Goal: Information Seeking & Learning: Learn about a topic

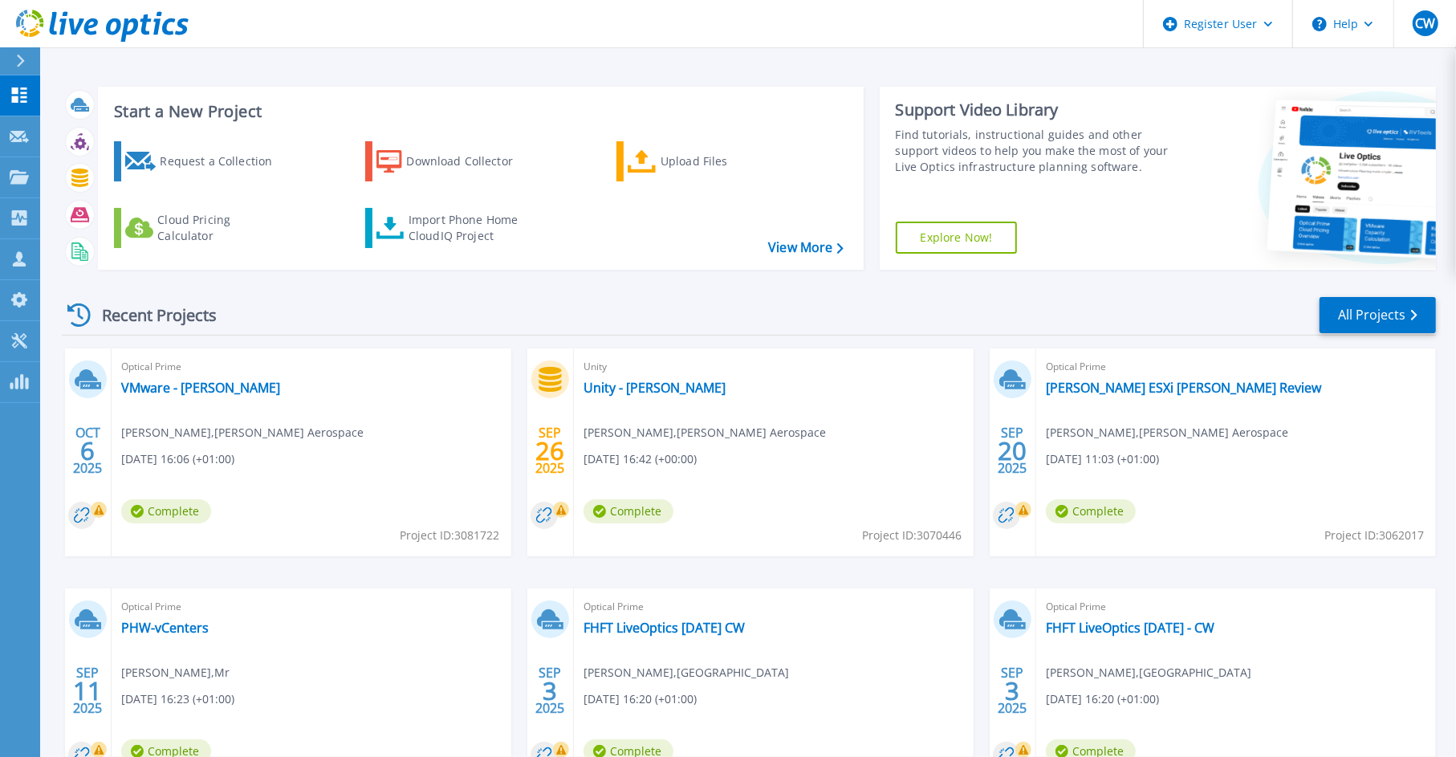
click at [1095, 399] on div "Optical Prime Collins ESXi Shannon Review Andrew Burton-Spearing , Collins Aero…" at bounding box center [1236, 452] width 400 height 208
click at [1131, 387] on link "Collins ESXi Shannon Review" at bounding box center [1183, 388] width 275 height 16
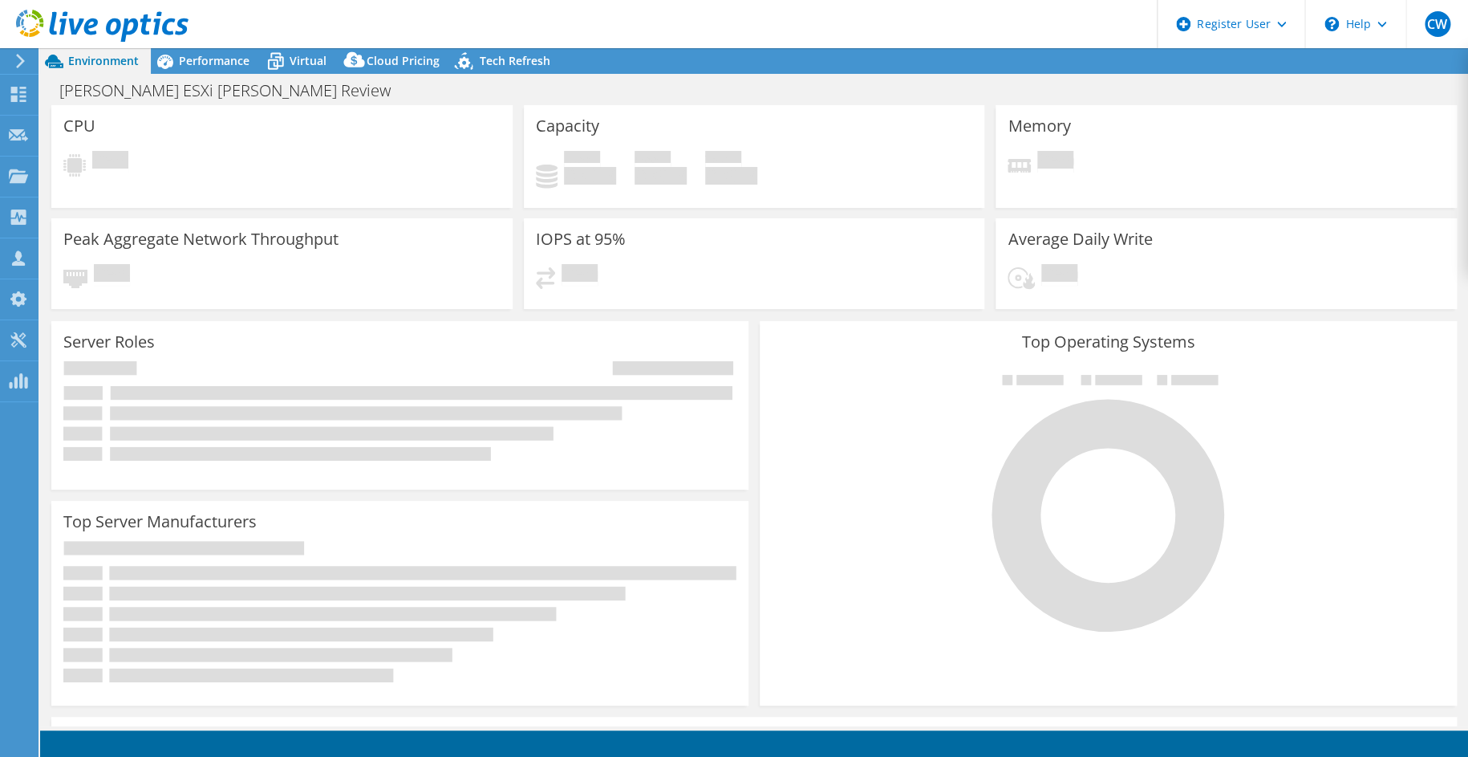
select select "USD"
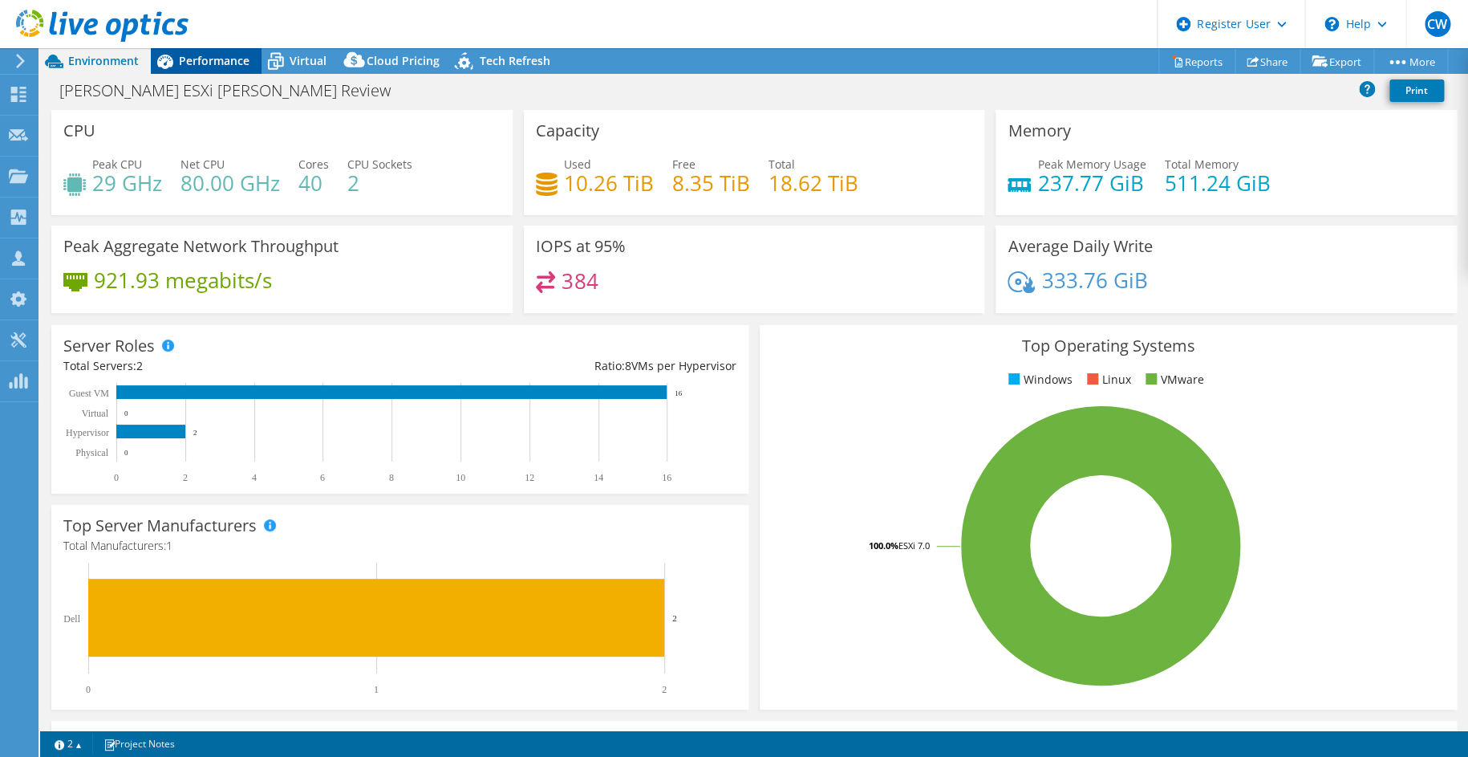
click at [206, 64] on span "Performance" at bounding box center [214, 60] width 71 height 15
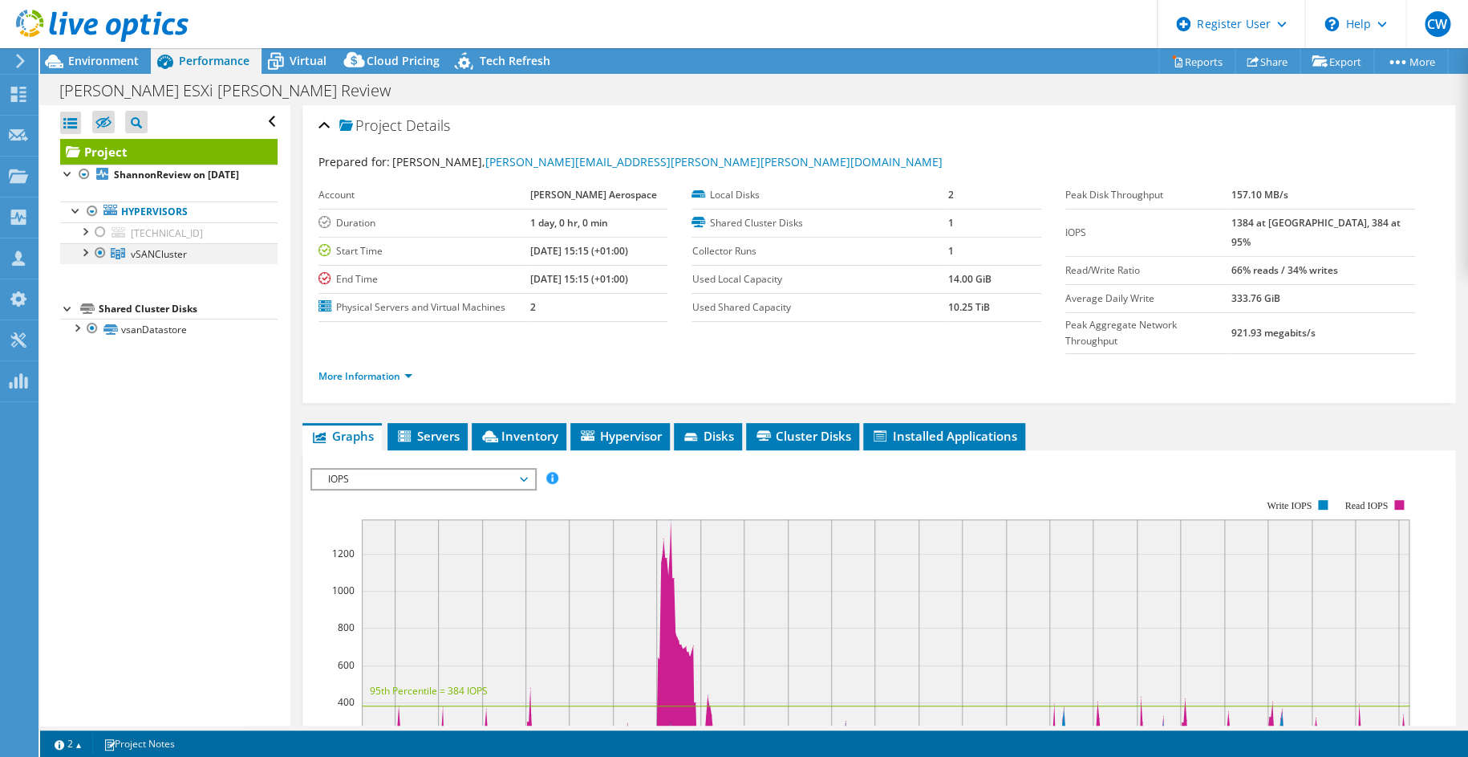
click at [79, 259] on div at bounding box center [84, 251] width 16 height 16
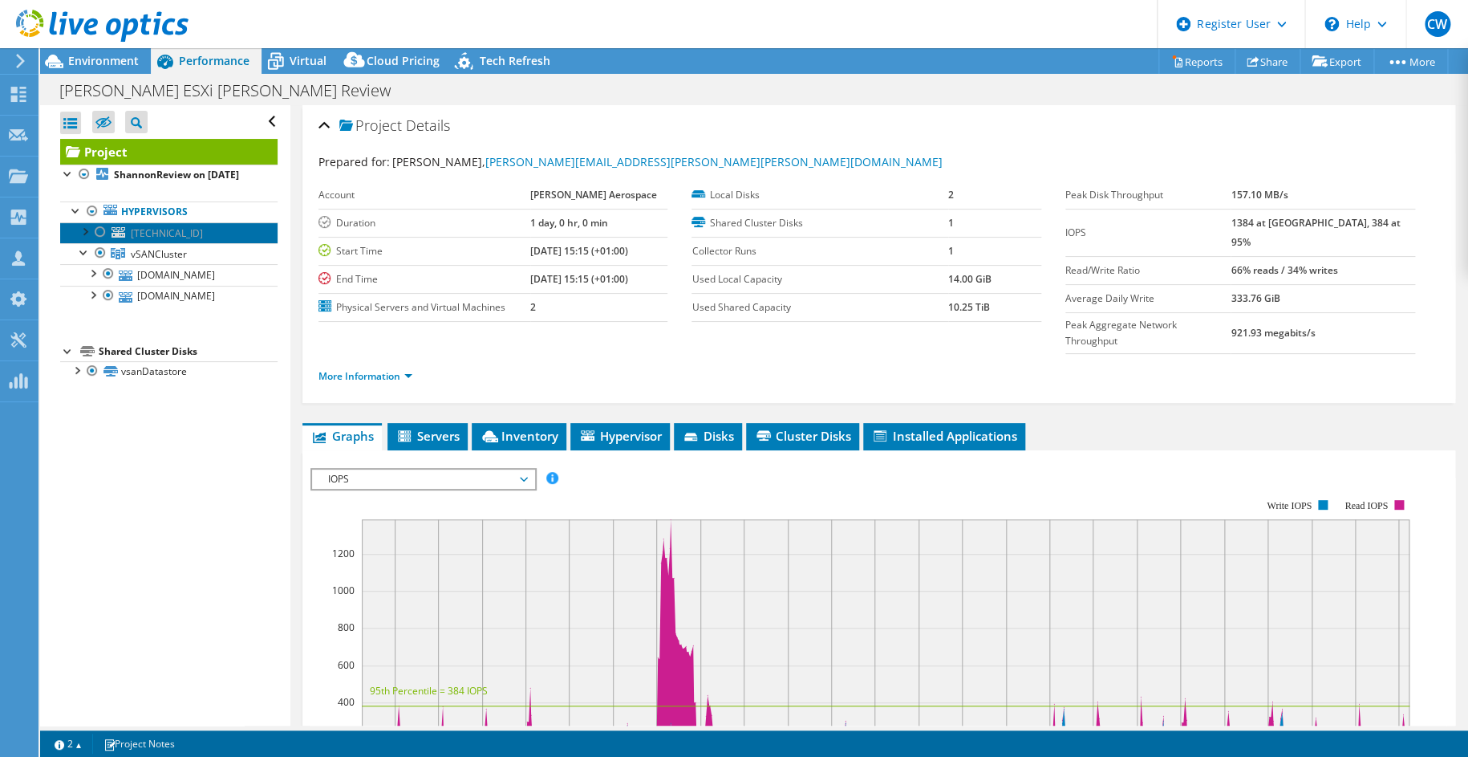
click at [174, 240] on span "172.22.78.18" at bounding box center [167, 233] width 72 height 14
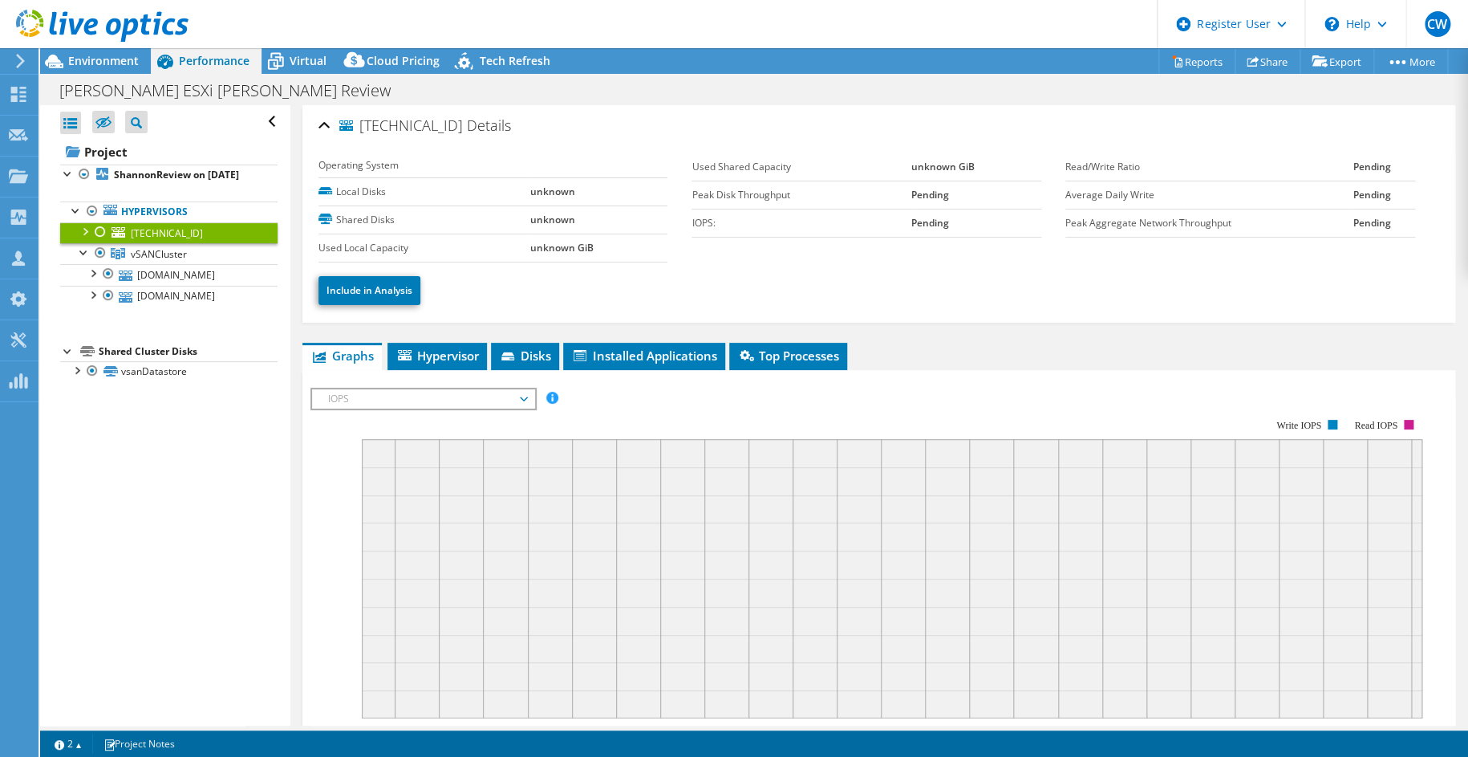
click at [87, 238] on div at bounding box center [84, 230] width 16 height 16
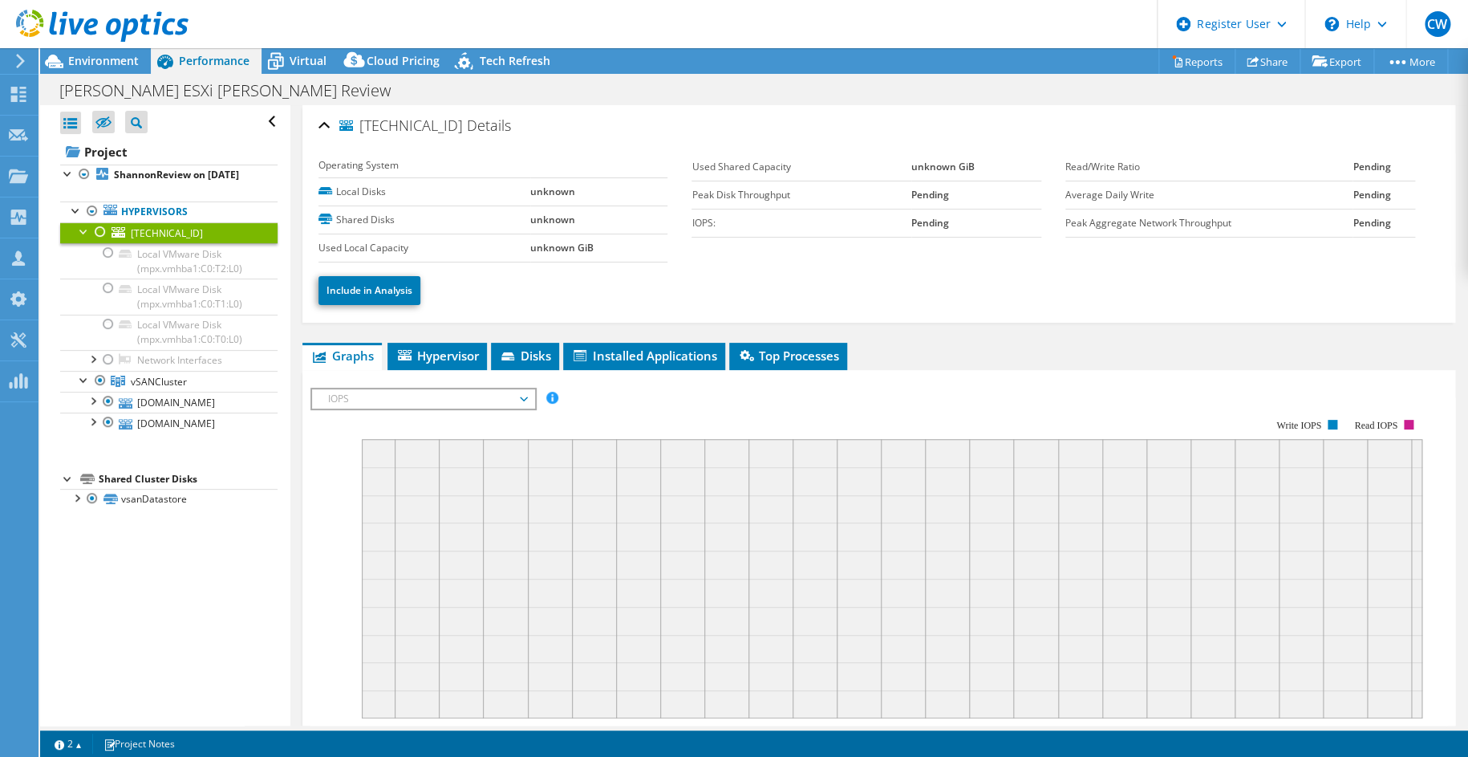
click at [87, 238] on div at bounding box center [84, 230] width 16 height 16
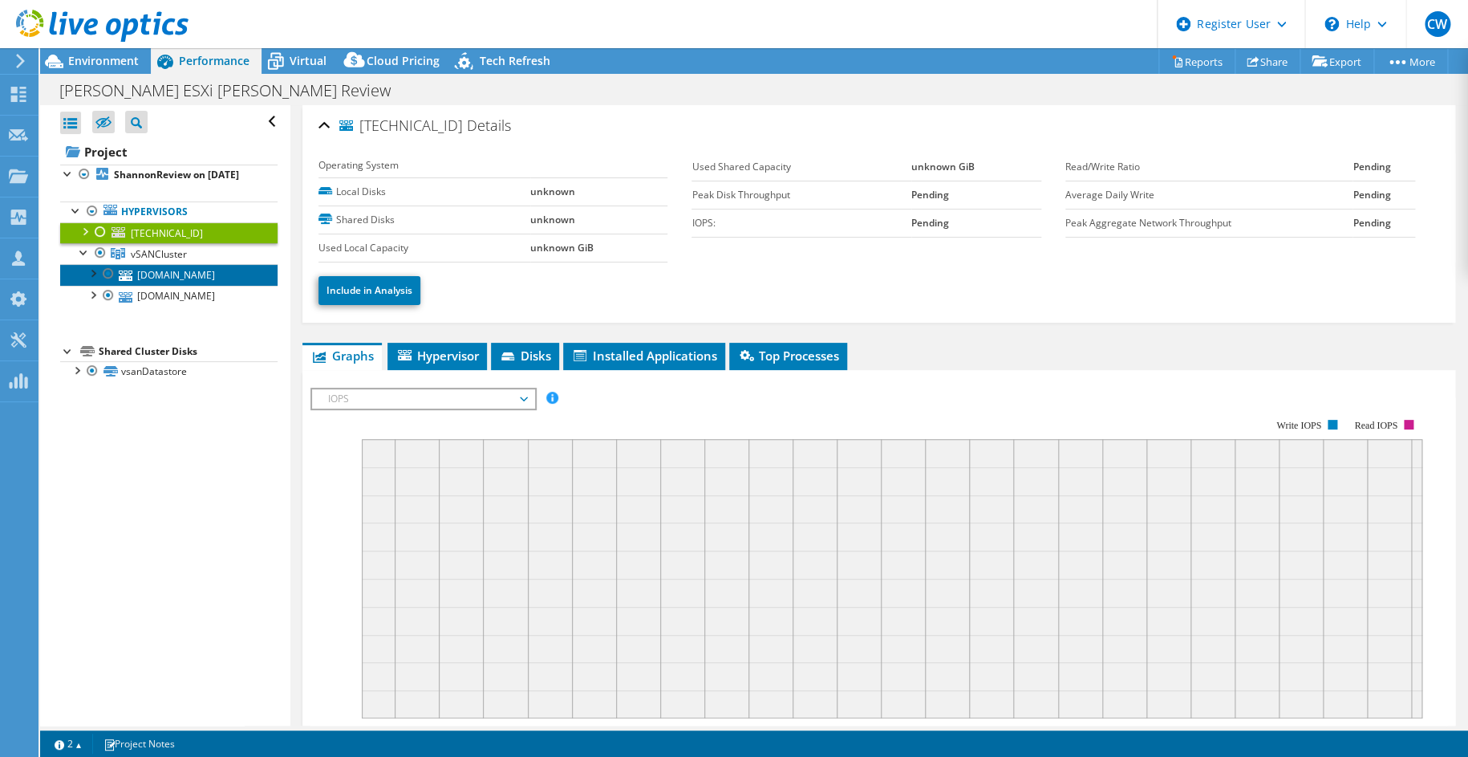
click at [205, 285] on link "gieshn02.utcain.com" at bounding box center [168, 274] width 217 height 21
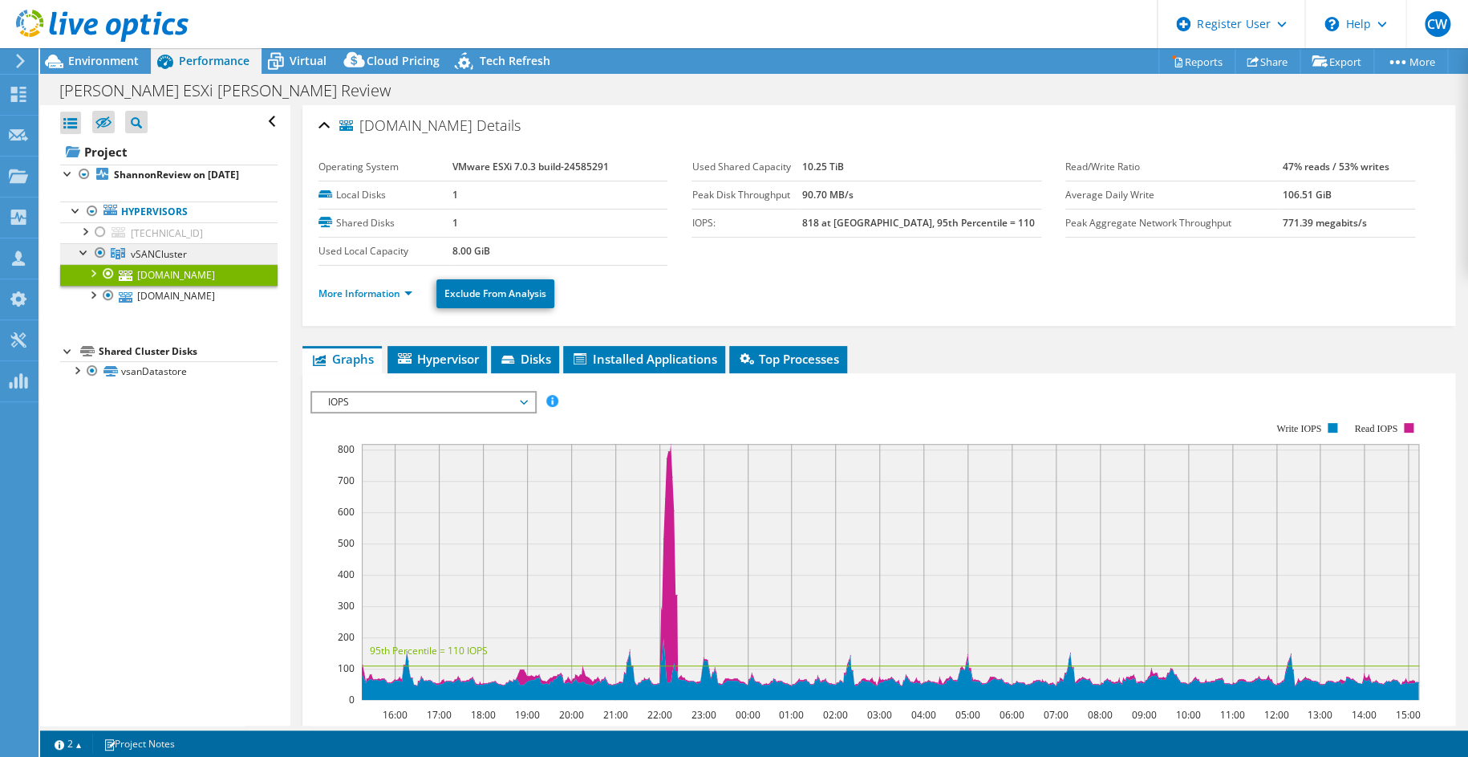
click at [142, 261] on span "vSANCluster" at bounding box center [159, 254] width 56 height 14
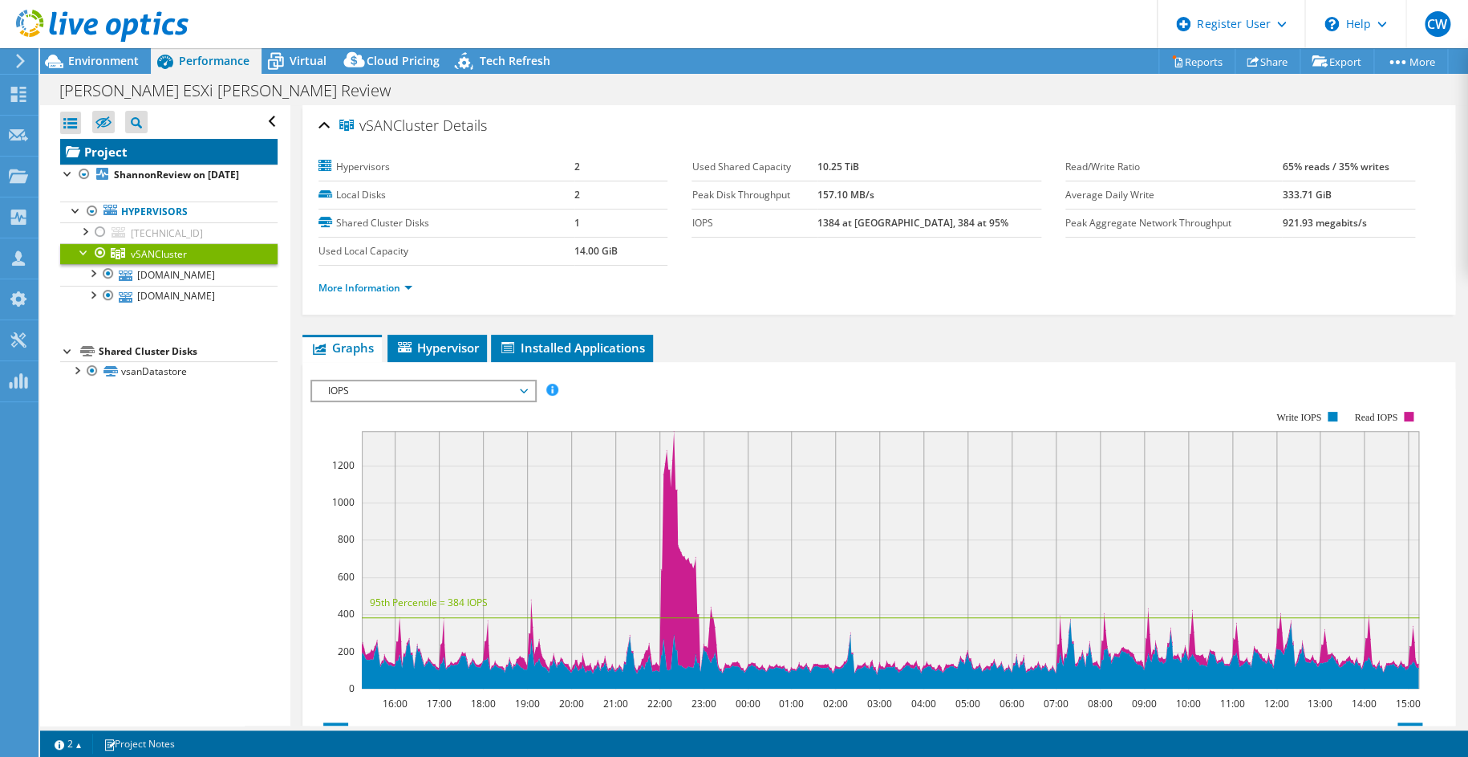
click at [124, 152] on link "Project" at bounding box center [168, 152] width 217 height 26
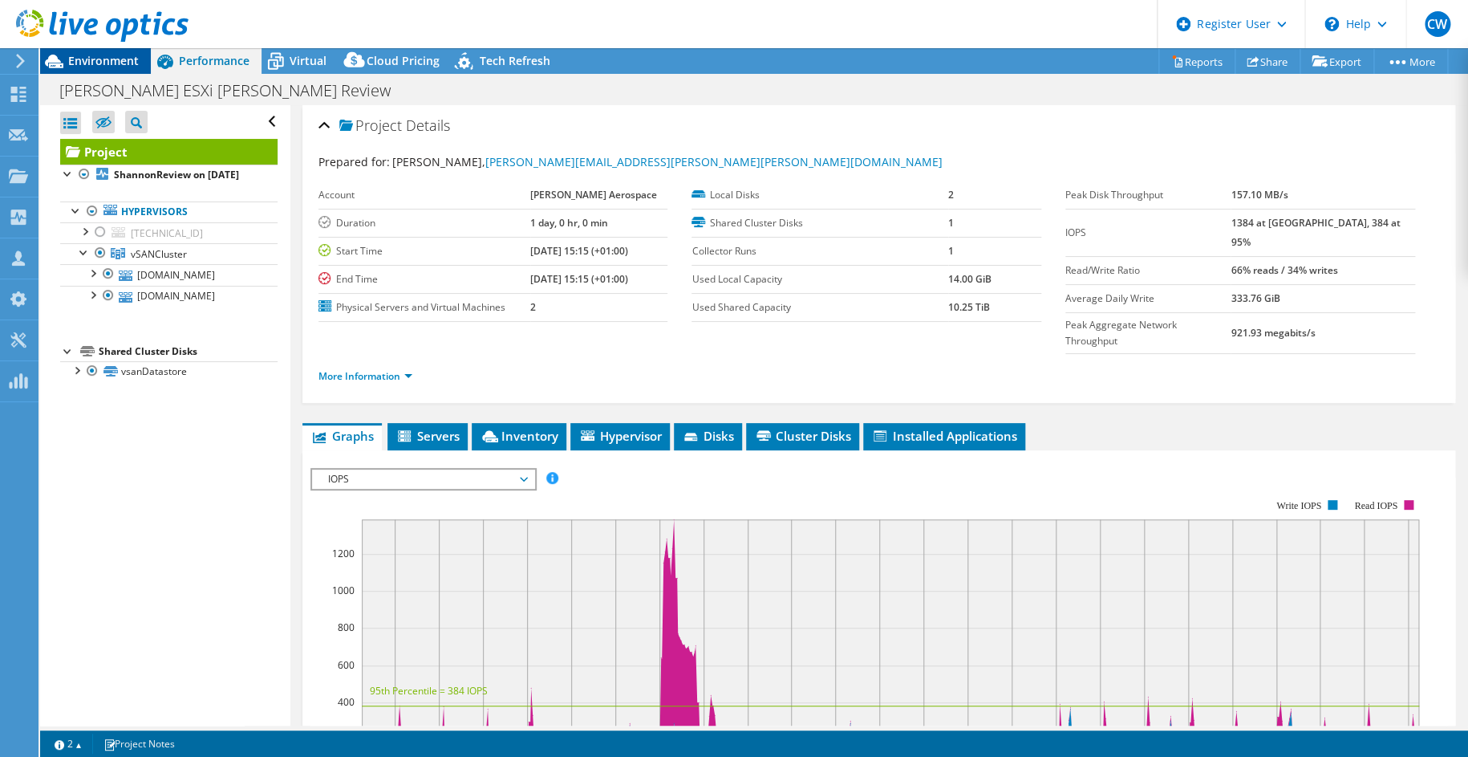
click at [116, 68] on div "Environment" at bounding box center [95, 61] width 111 height 26
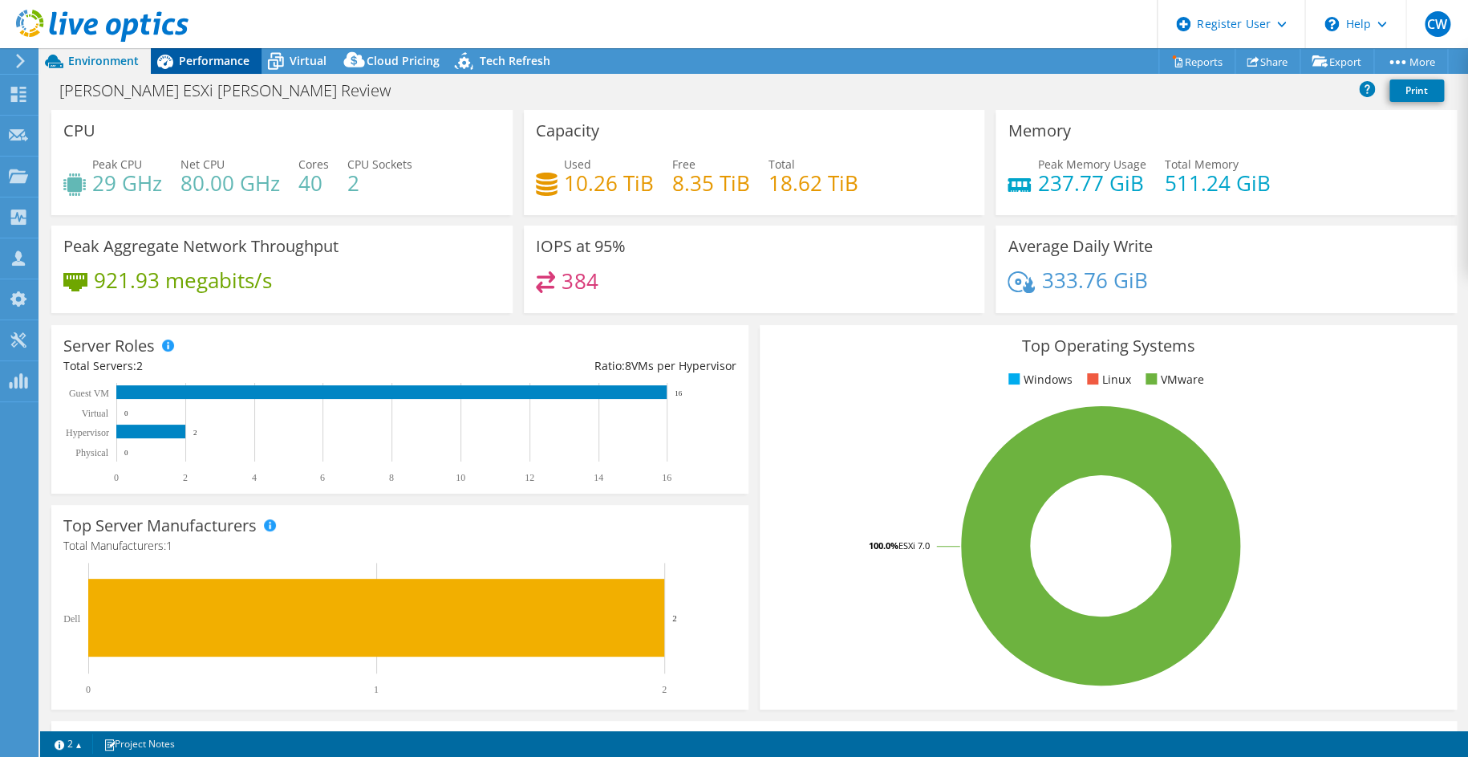
click at [214, 66] on span "Performance" at bounding box center [214, 60] width 71 height 15
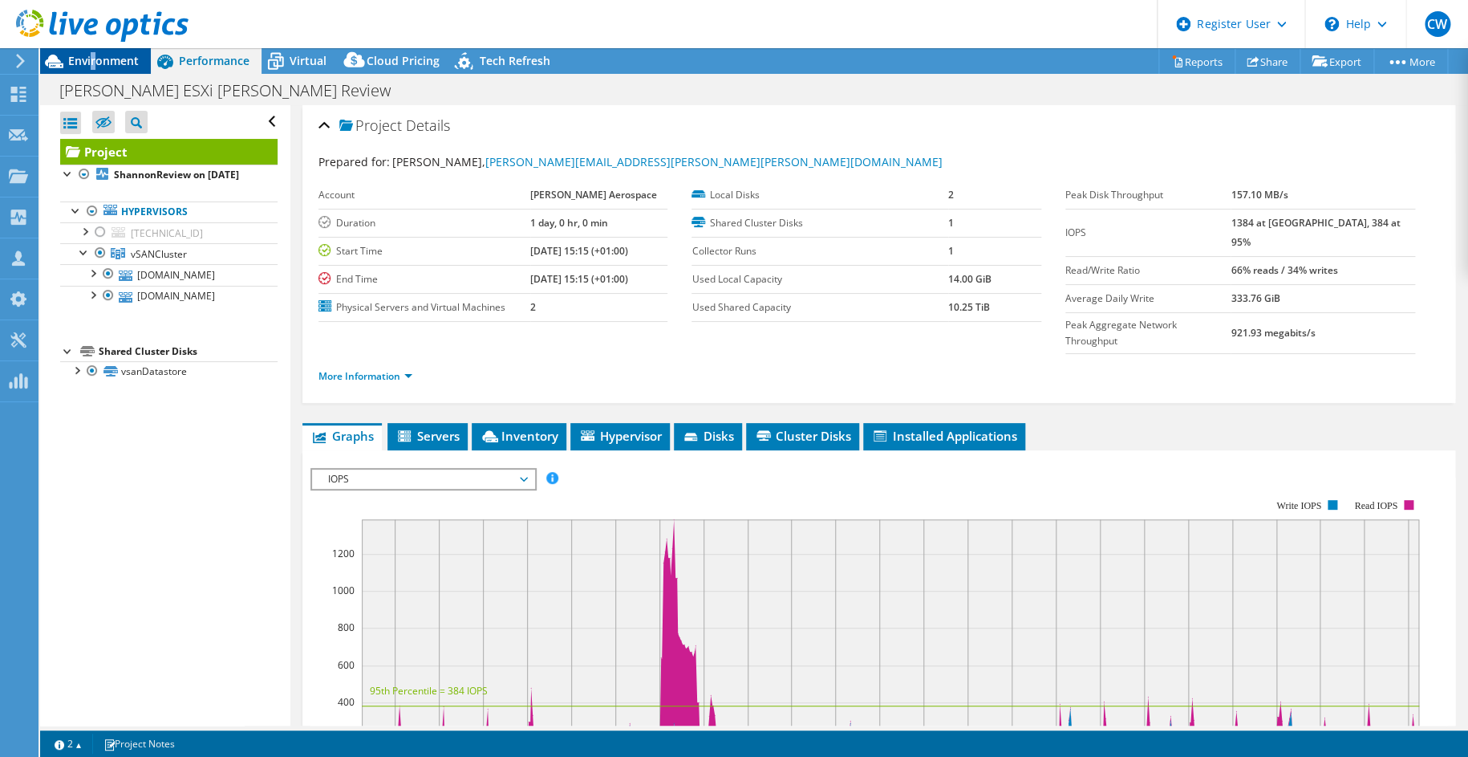
click at [94, 56] on span "Environment" at bounding box center [103, 60] width 71 height 15
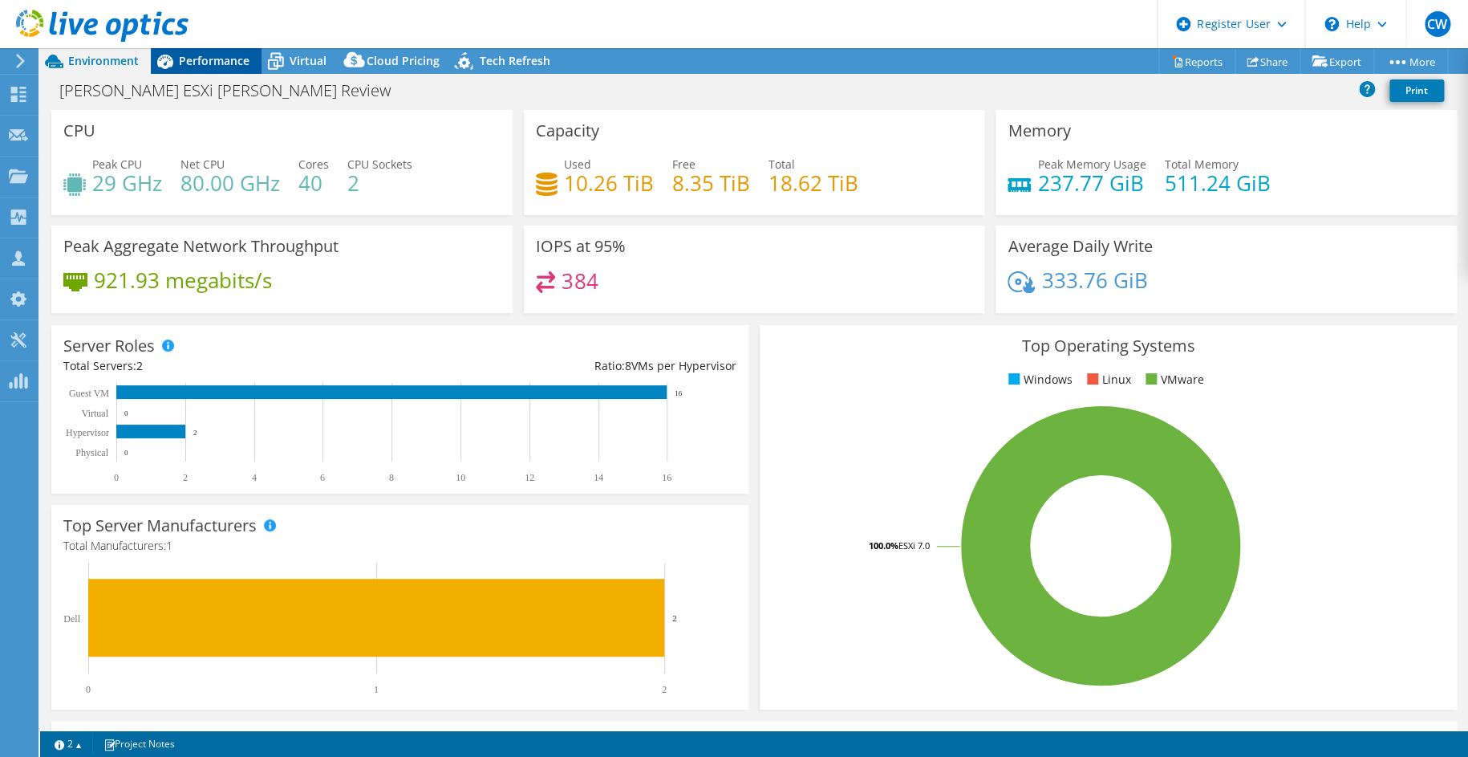
click at [197, 59] on span "Performance" at bounding box center [214, 60] width 71 height 15
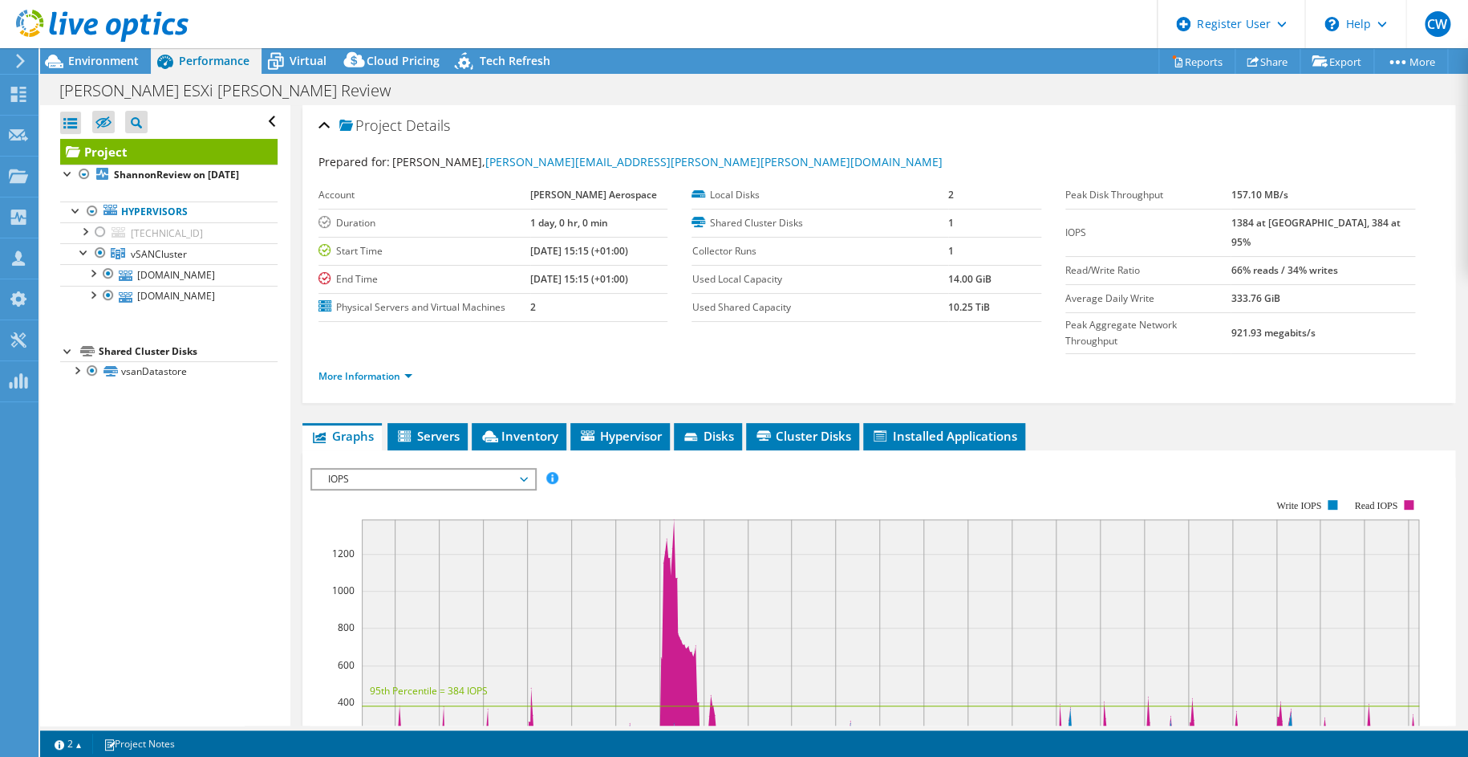
click at [425, 469] on span "IOPS" at bounding box center [423, 478] width 206 height 19
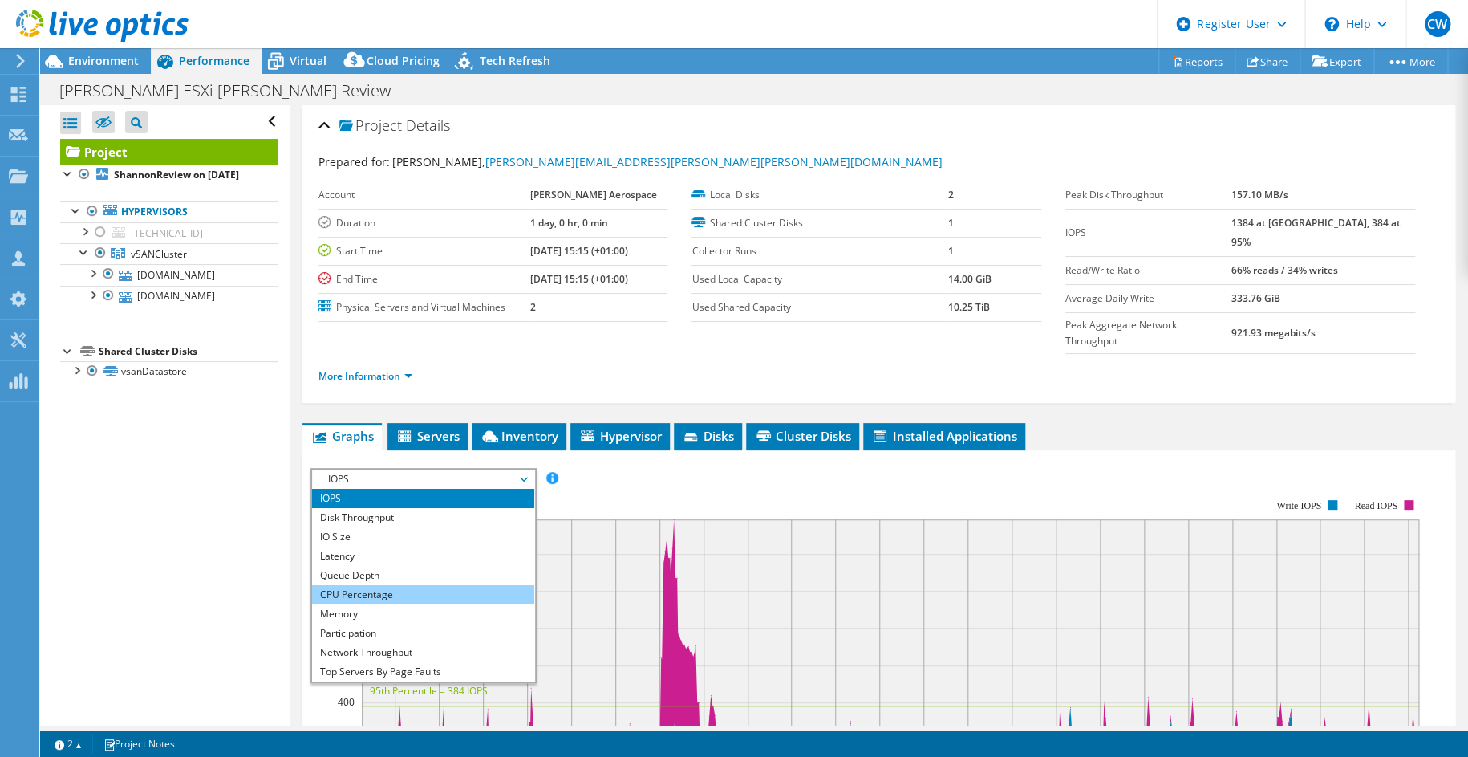
click at [353, 585] on li "CPU Percentage" at bounding box center [423, 594] width 222 height 19
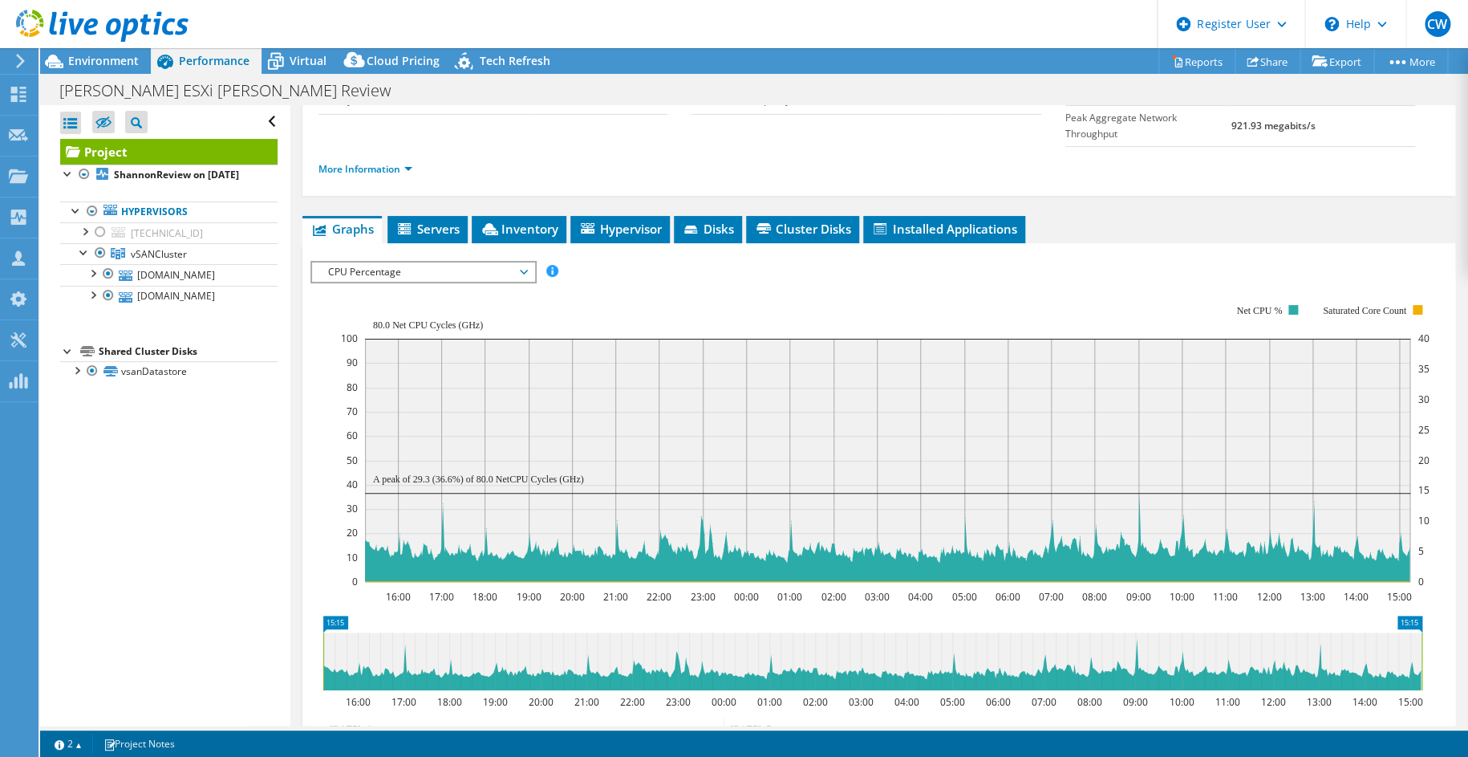
scroll to position [321, 0]
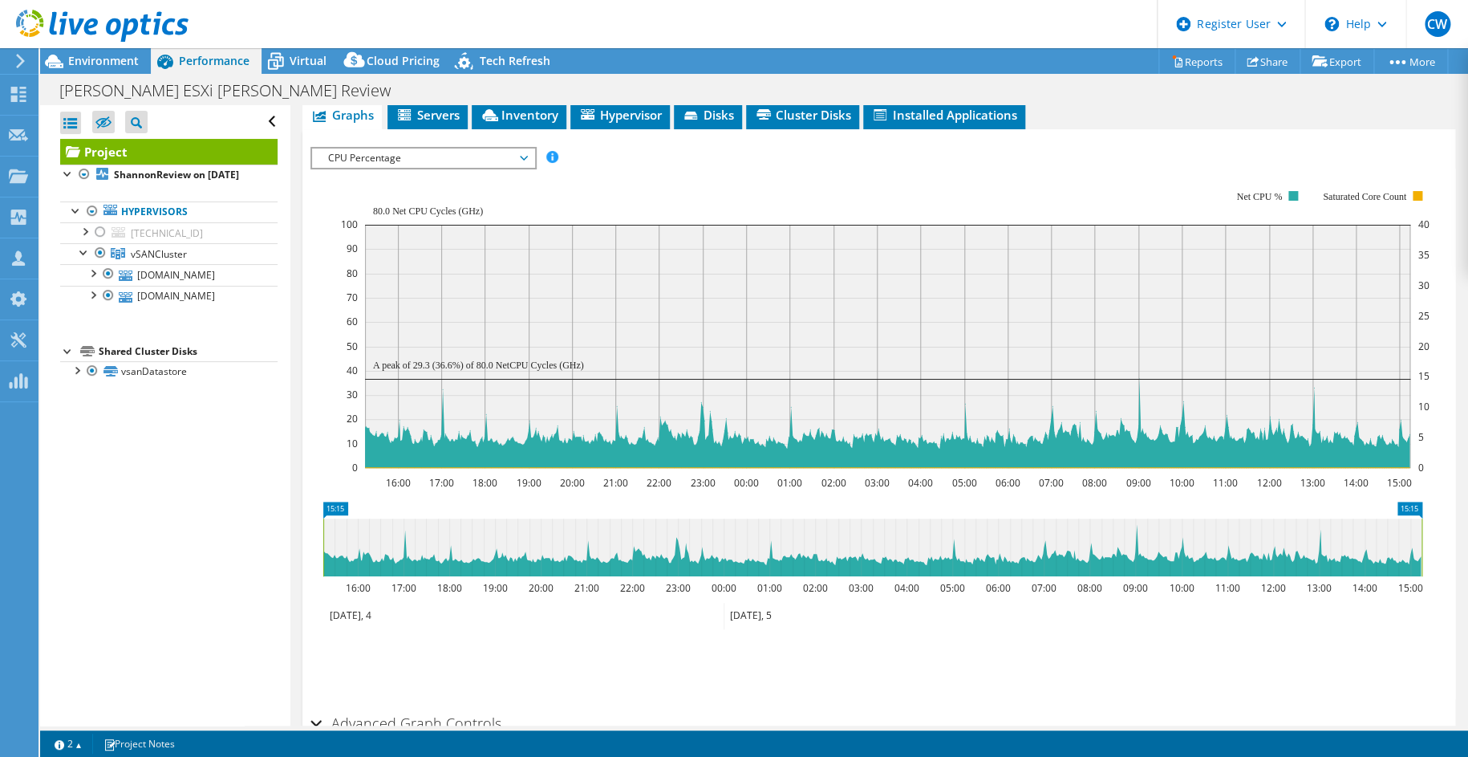
click at [430, 147] on div "CPU Percentage IOPS Disk Throughput IO Size Latency Queue Depth CPU Percentage …" at bounding box center [424, 158] width 226 height 22
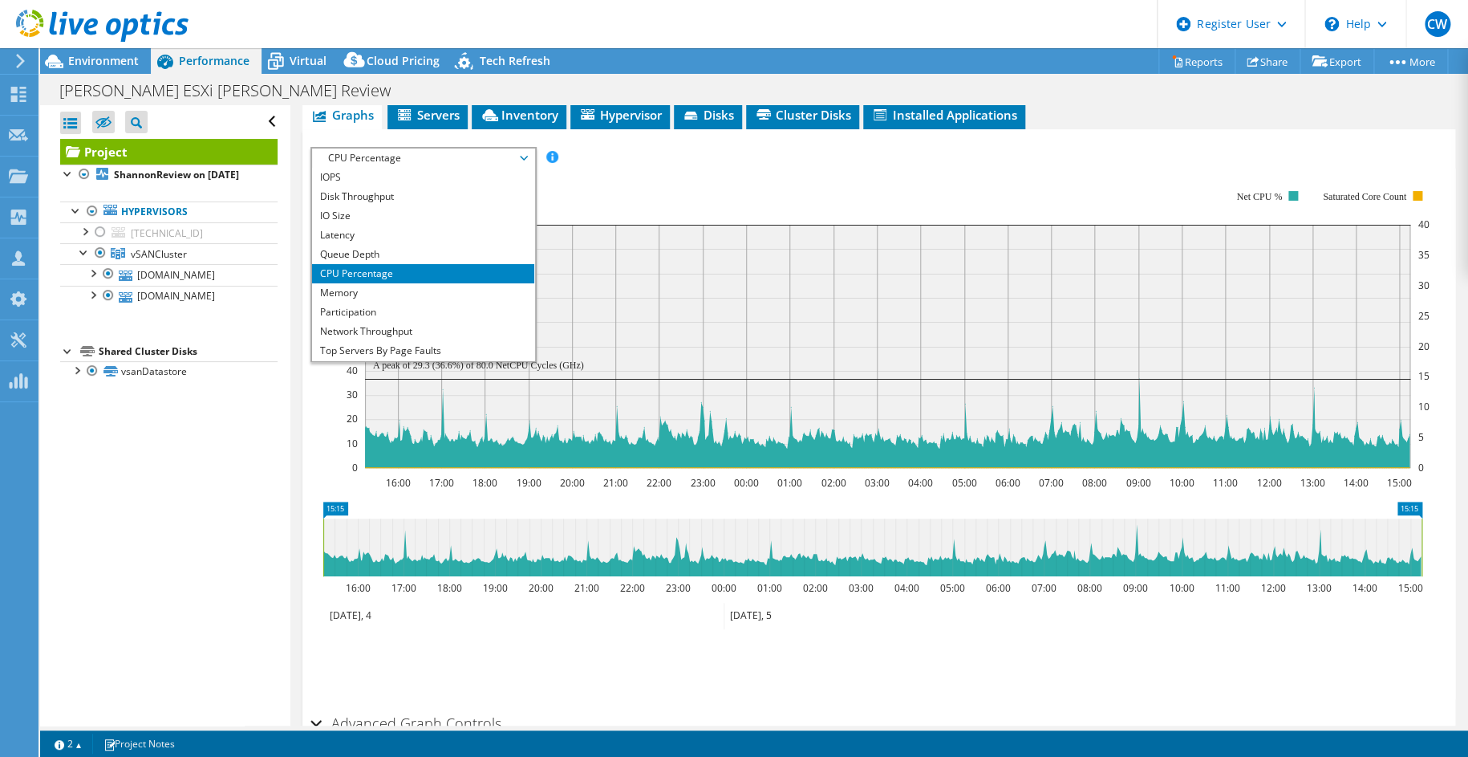
click at [430, 147] on div "CPU Percentage IOPS Disk Throughput IO Size Latency Queue Depth CPU Percentage …" at bounding box center [424, 254] width 226 height 215
click at [362, 283] on li "Memory" at bounding box center [423, 292] width 222 height 19
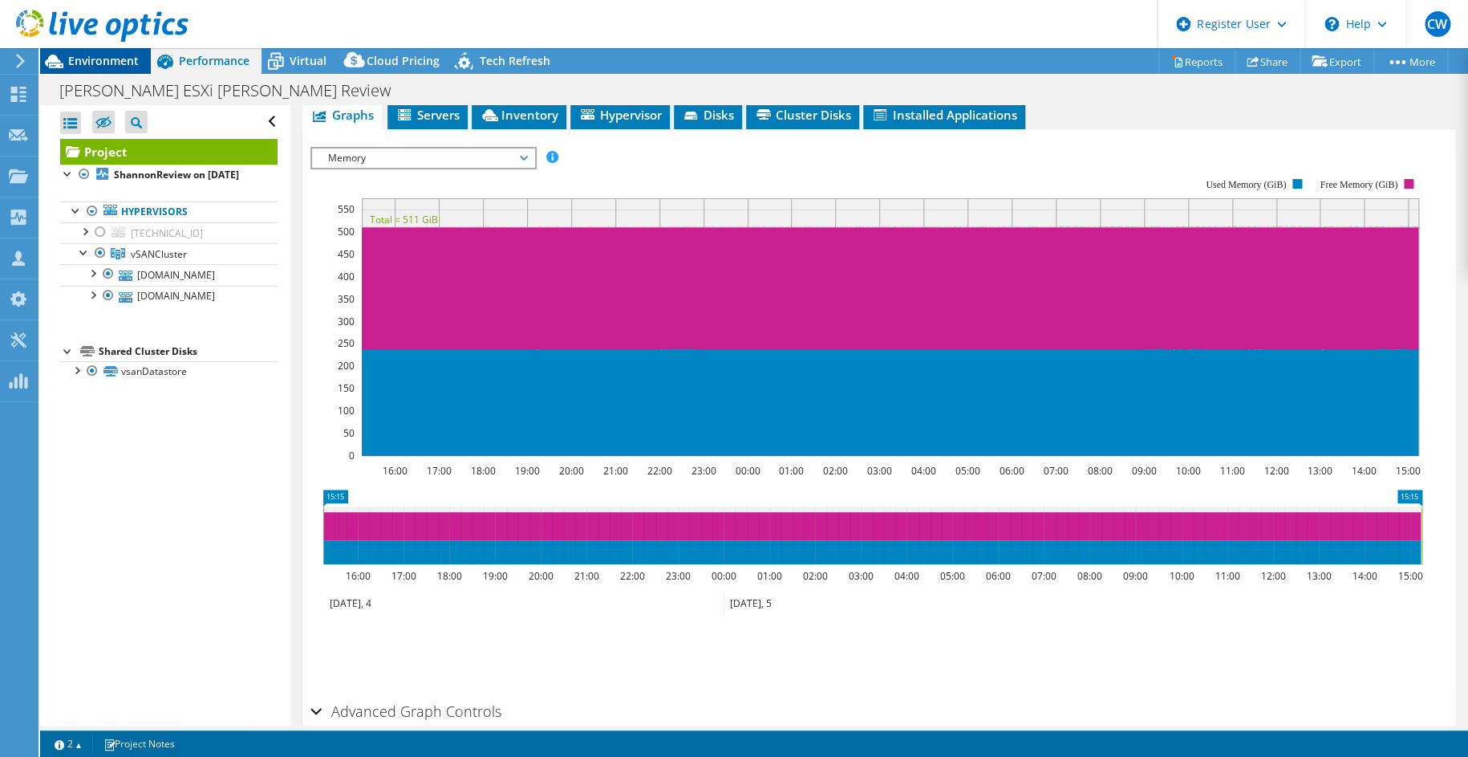
click at [86, 59] on span "Environment" at bounding box center [103, 60] width 71 height 15
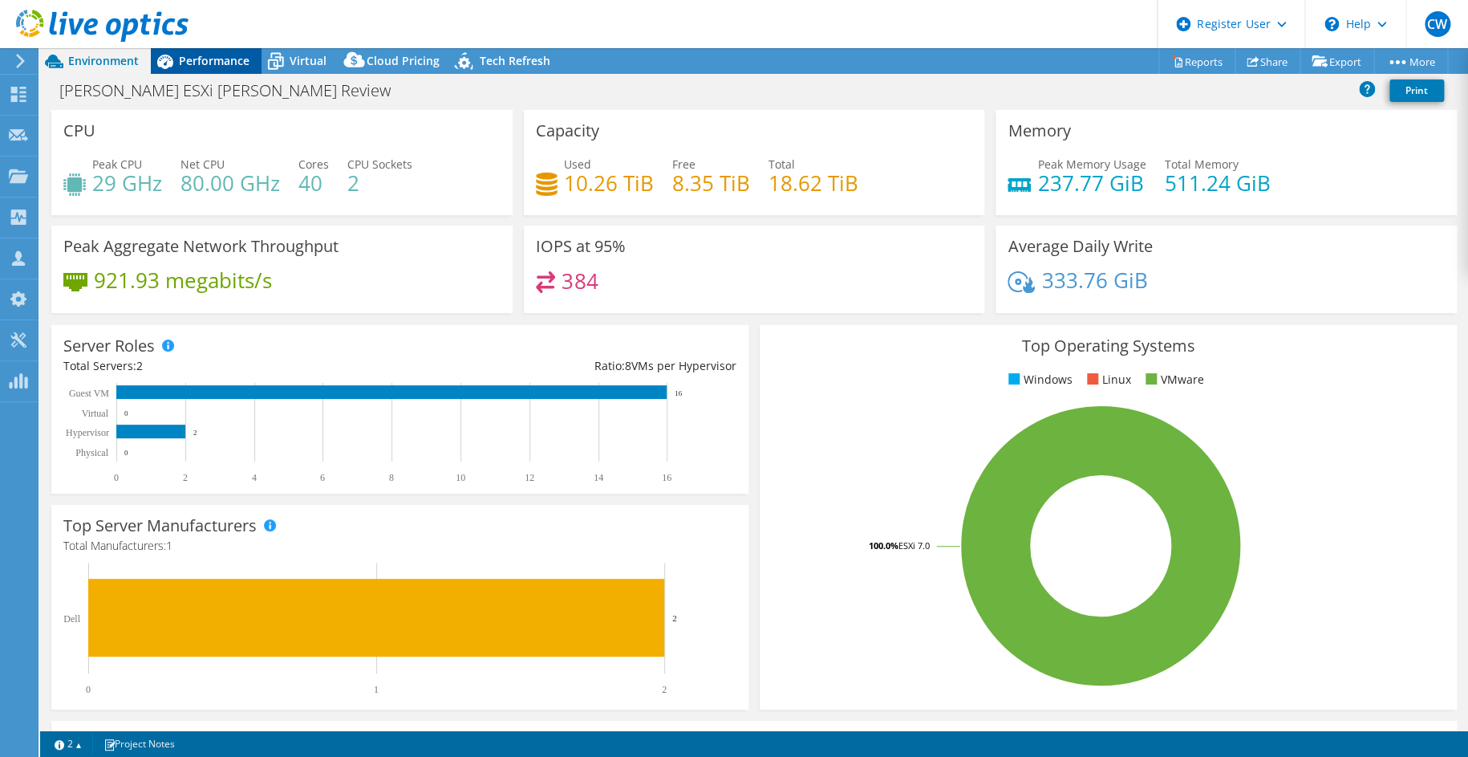
click at [225, 66] on span "Performance" at bounding box center [214, 60] width 71 height 15
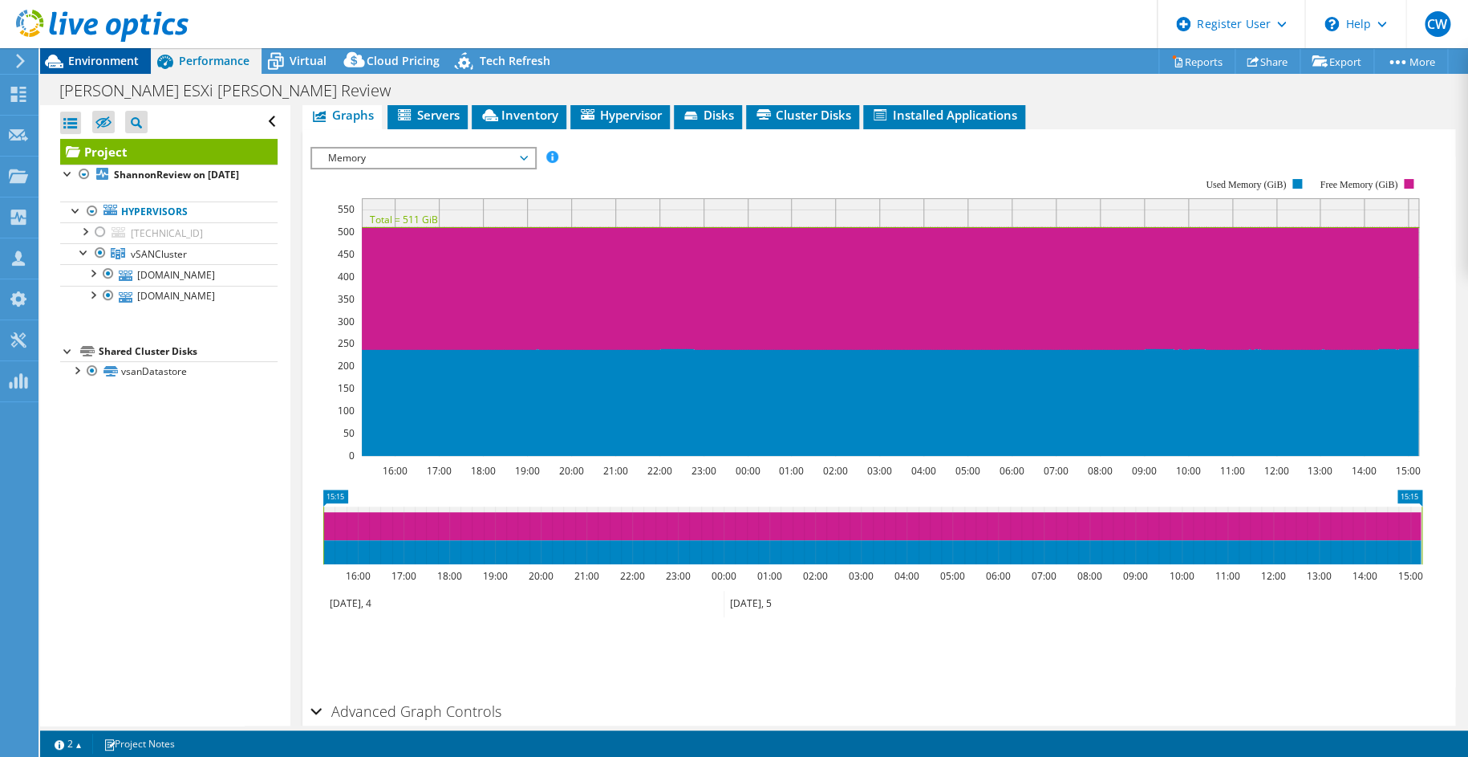
click at [88, 55] on span "Environment" at bounding box center [103, 60] width 71 height 15
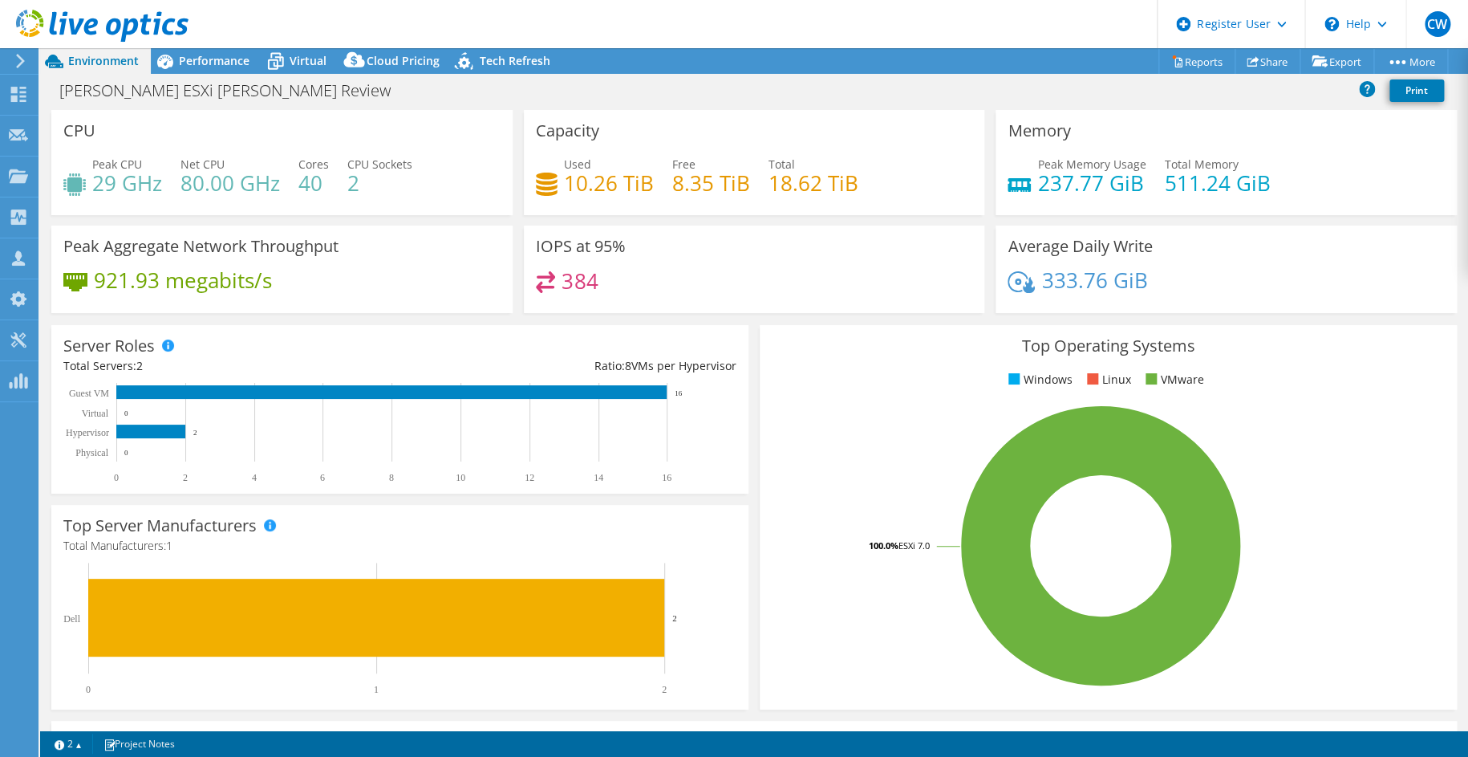
click at [445, 742] on div "1 2 Project Notes" at bounding box center [401, 743] width 708 height 20
click at [225, 62] on span "Performance" at bounding box center [214, 60] width 71 height 15
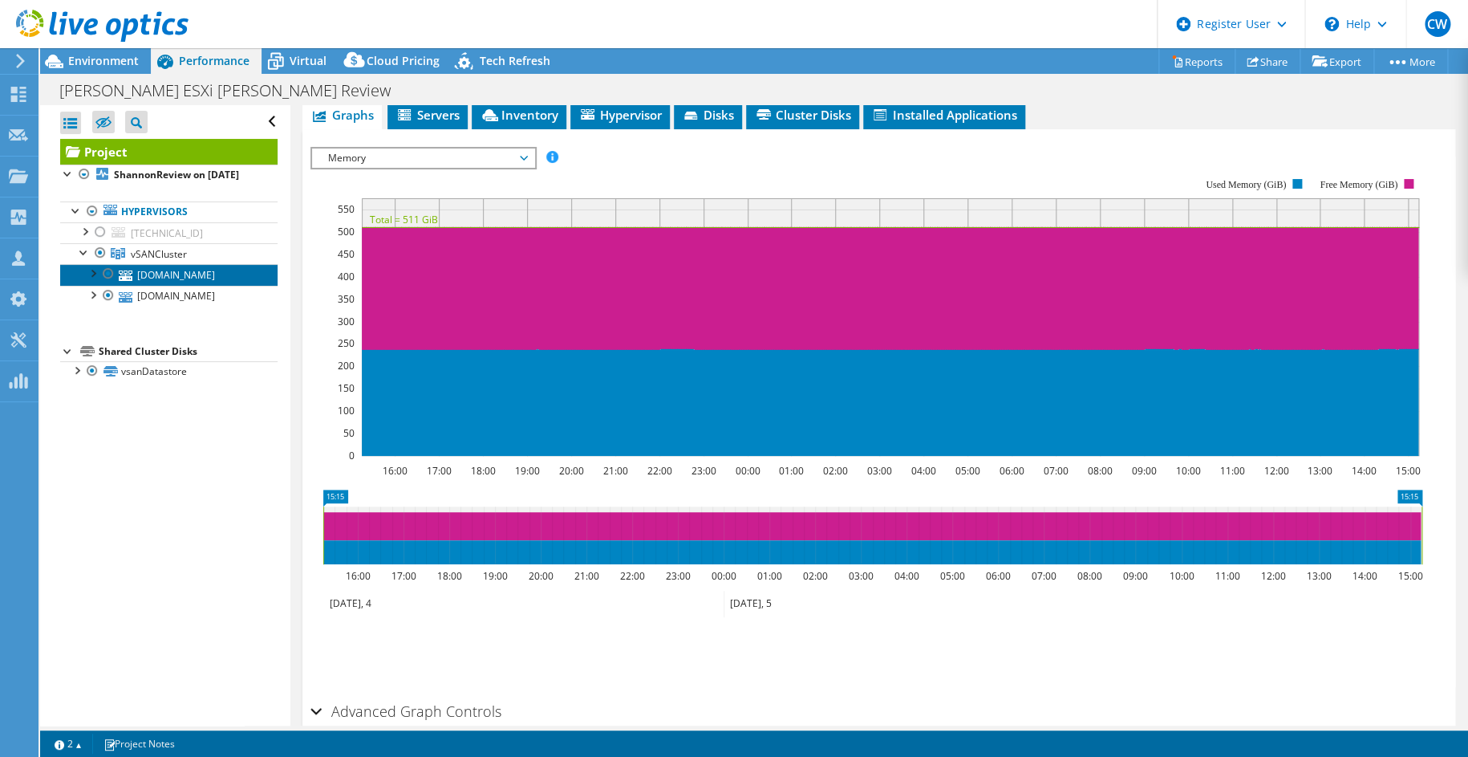
click at [180, 285] on link "[DOMAIN_NAME]" at bounding box center [168, 274] width 217 height 21
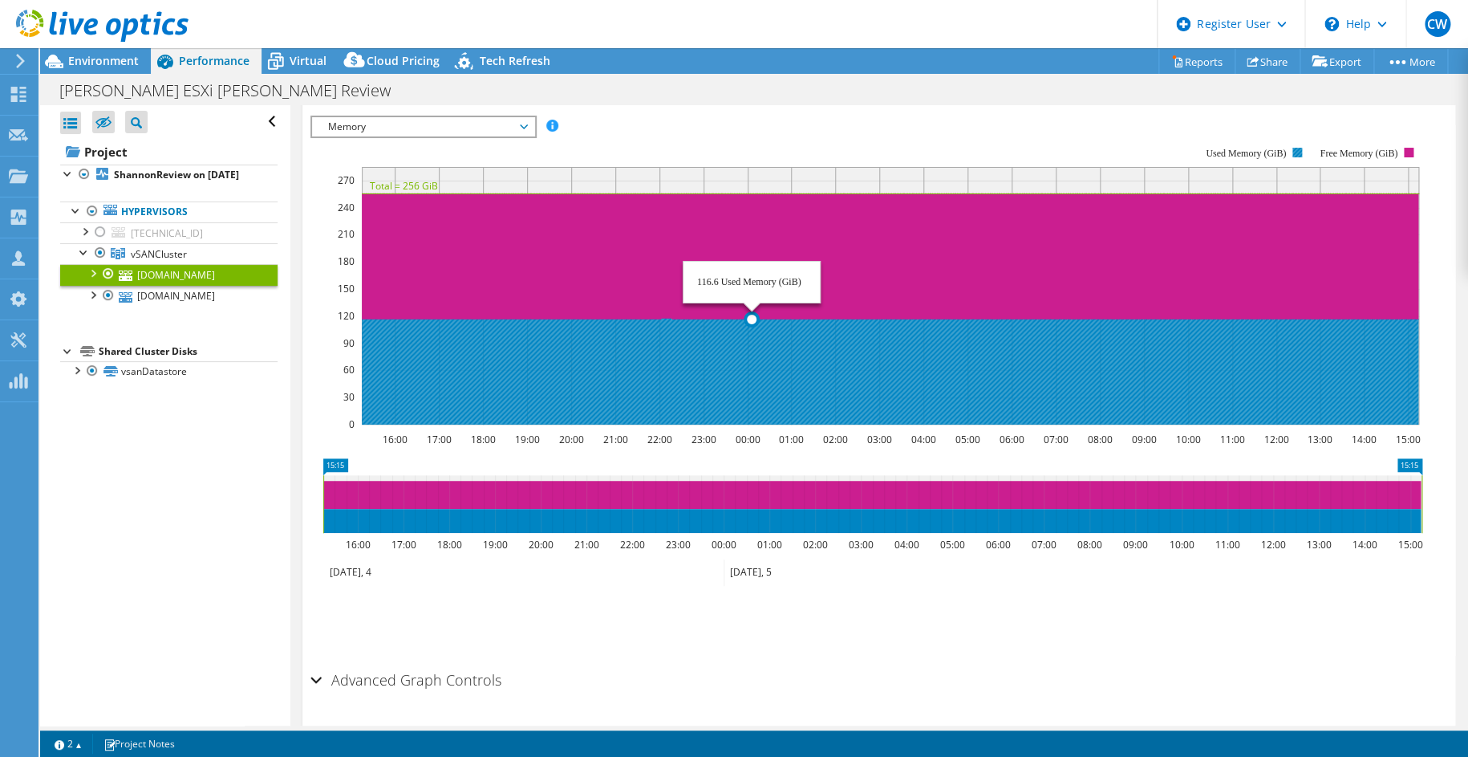
scroll to position [0, 0]
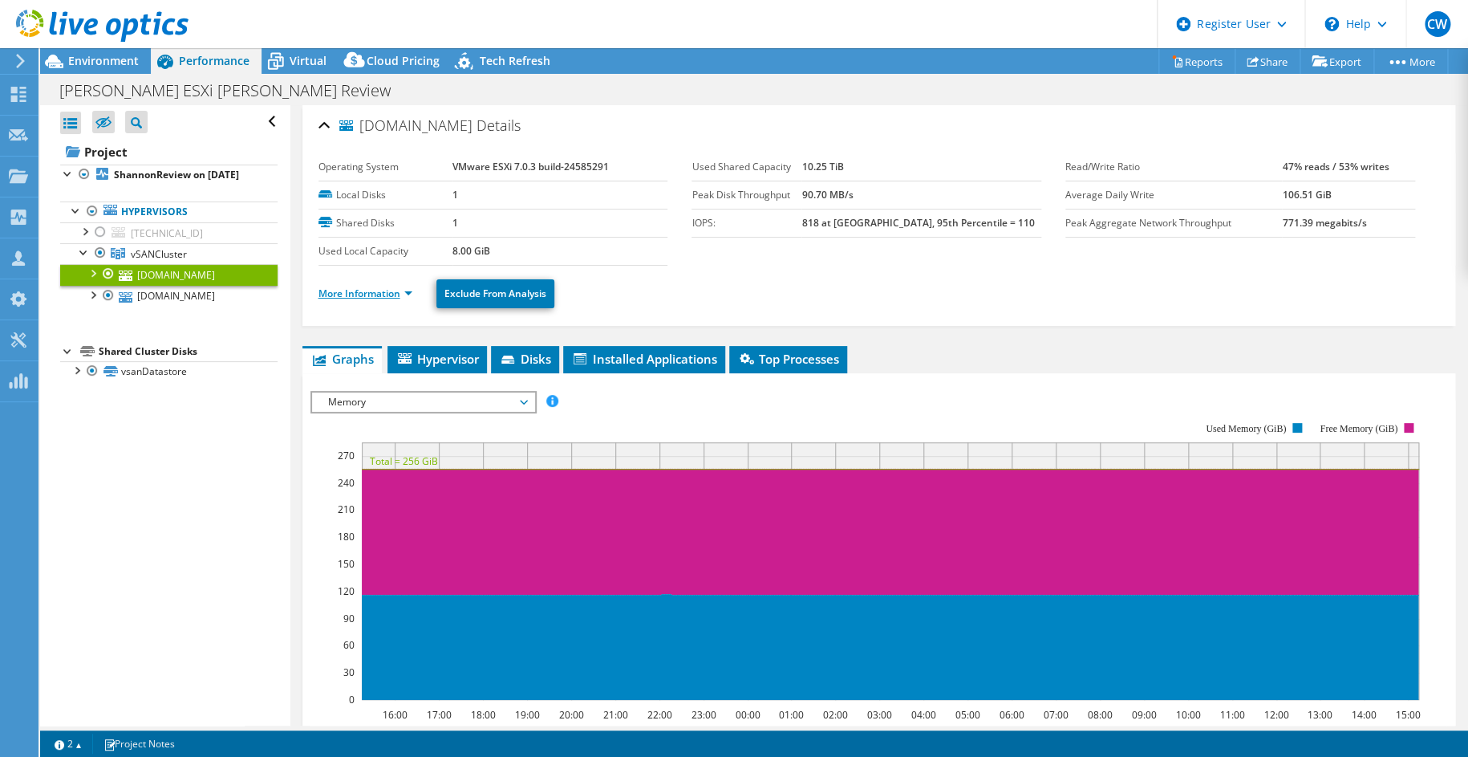
click at [341, 293] on link "More Information" at bounding box center [366, 293] width 94 height 14
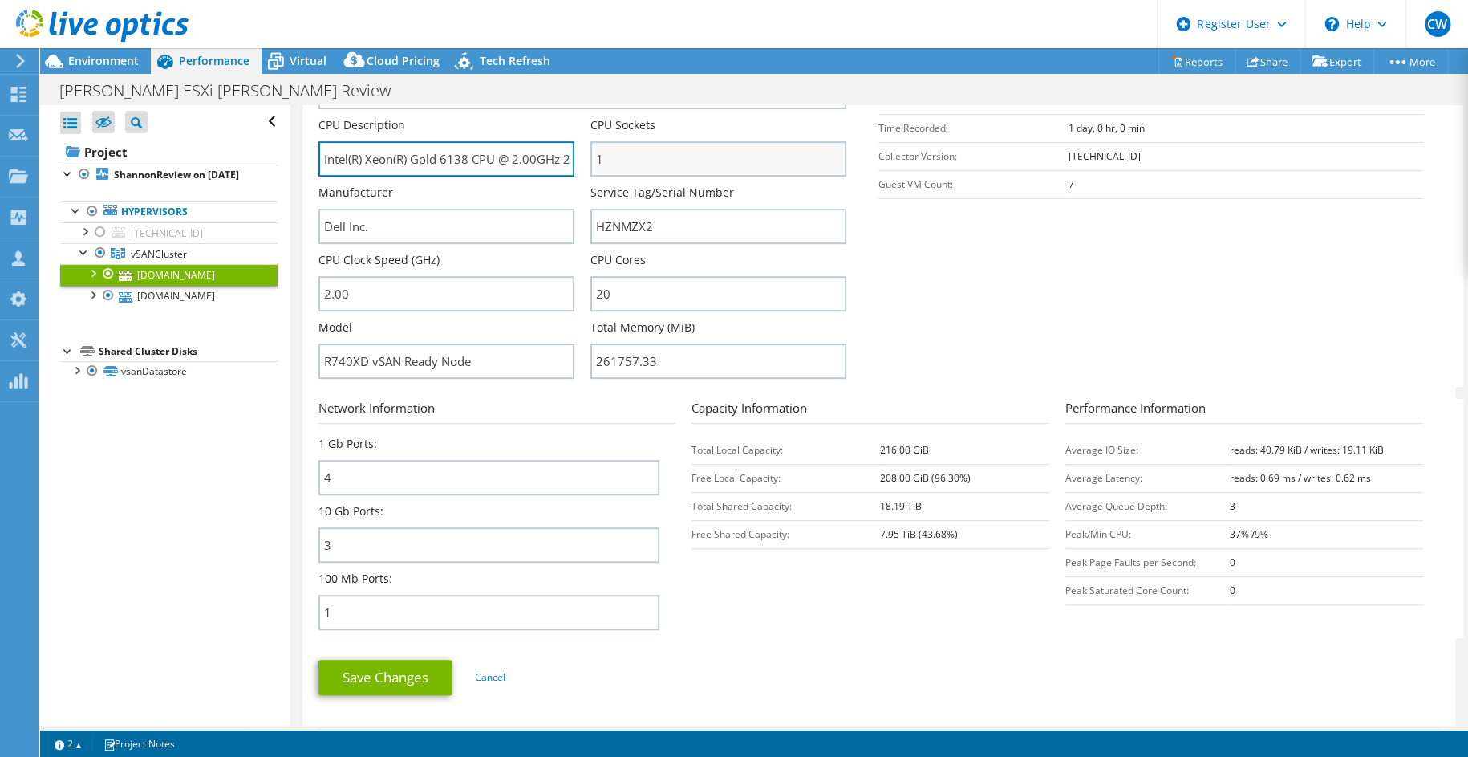
scroll to position [0, 48]
drag, startPoint x: 426, startPoint y: 149, endPoint x: 595, endPoint y: 164, distance: 170.0
click at [595, 50] on div "Server Name gieshn02.utcain.com CPU Description Intel(R) Xeon(R) Gold 6138 CPU …" at bounding box center [591, 50] width 545 height 0
click at [1200, 331] on section "Server Information Server Name gieshn02.utcain.com CPU Description Intel(R) Xeo…" at bounding box center [883, 200] width 1129 height 374
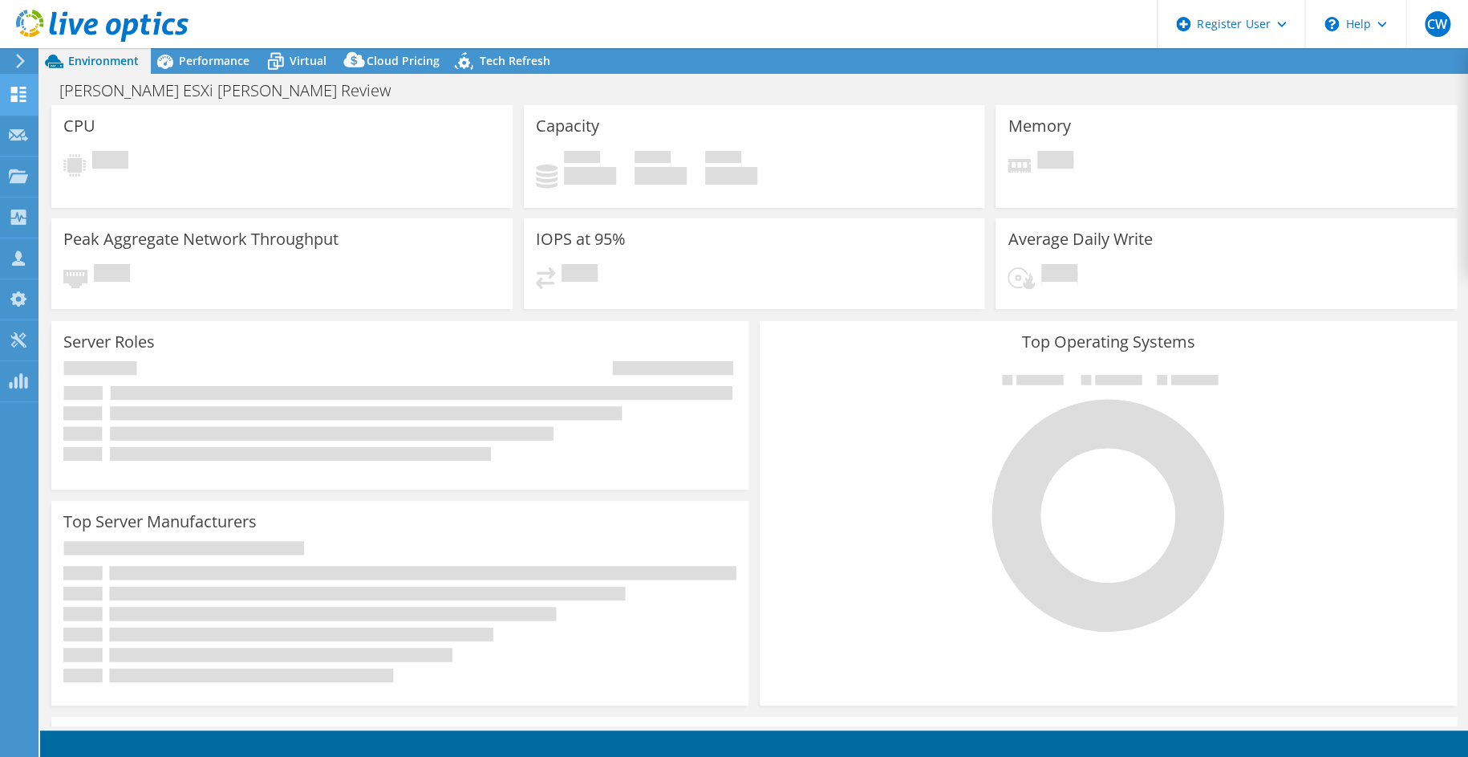
select select "USD"
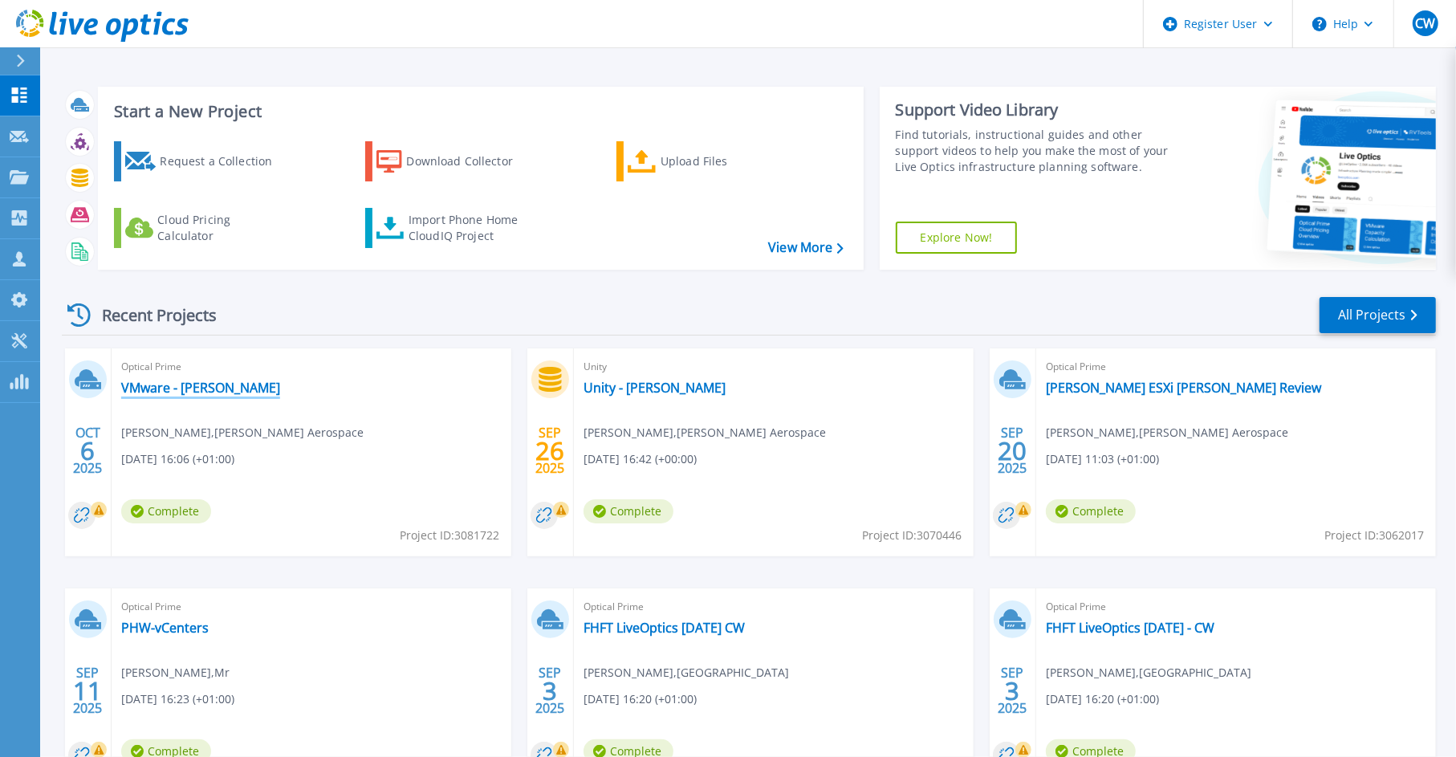
click at [237, 381] on link "VMware - Leighton Buzzard" at bounding box center [200, 388] width 159 height 16
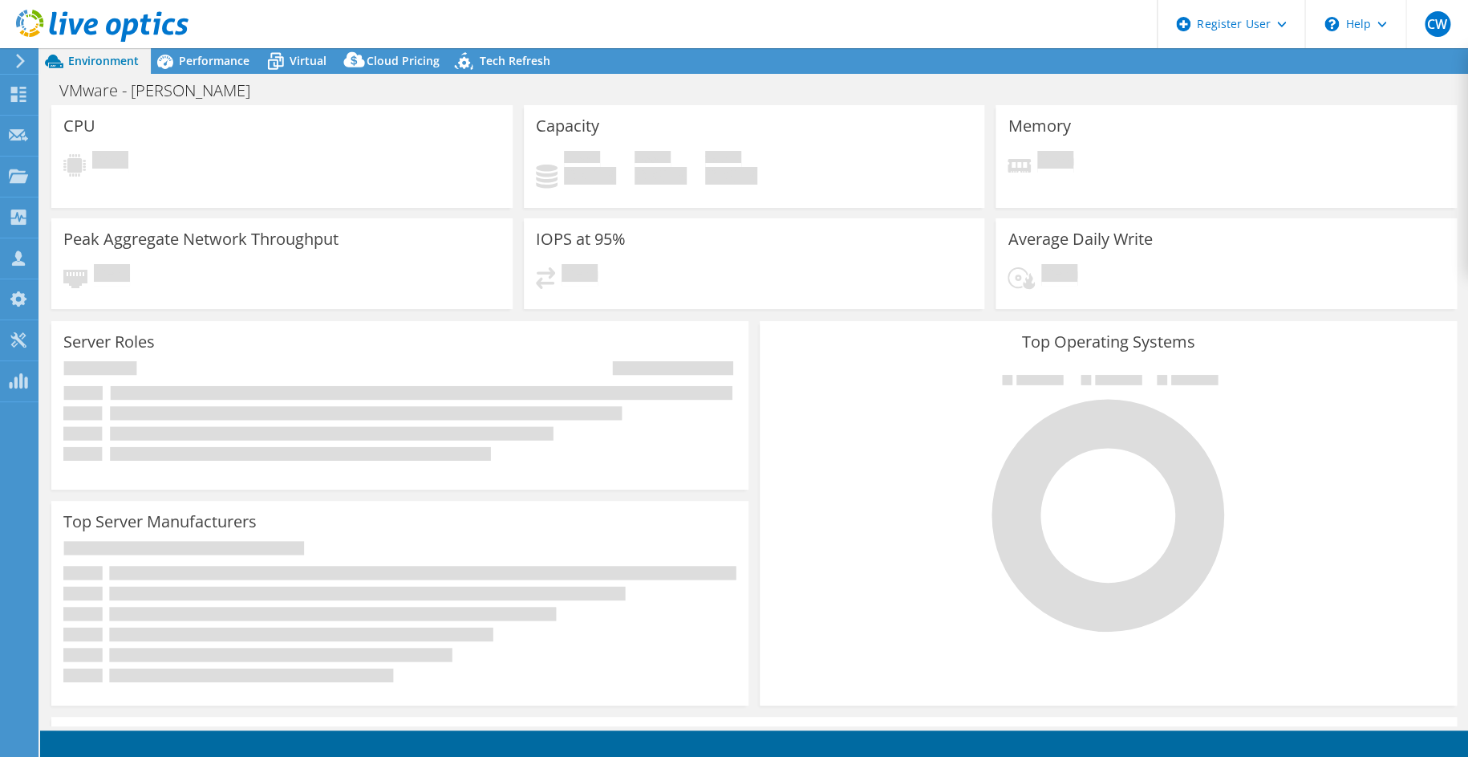
select select "USD"
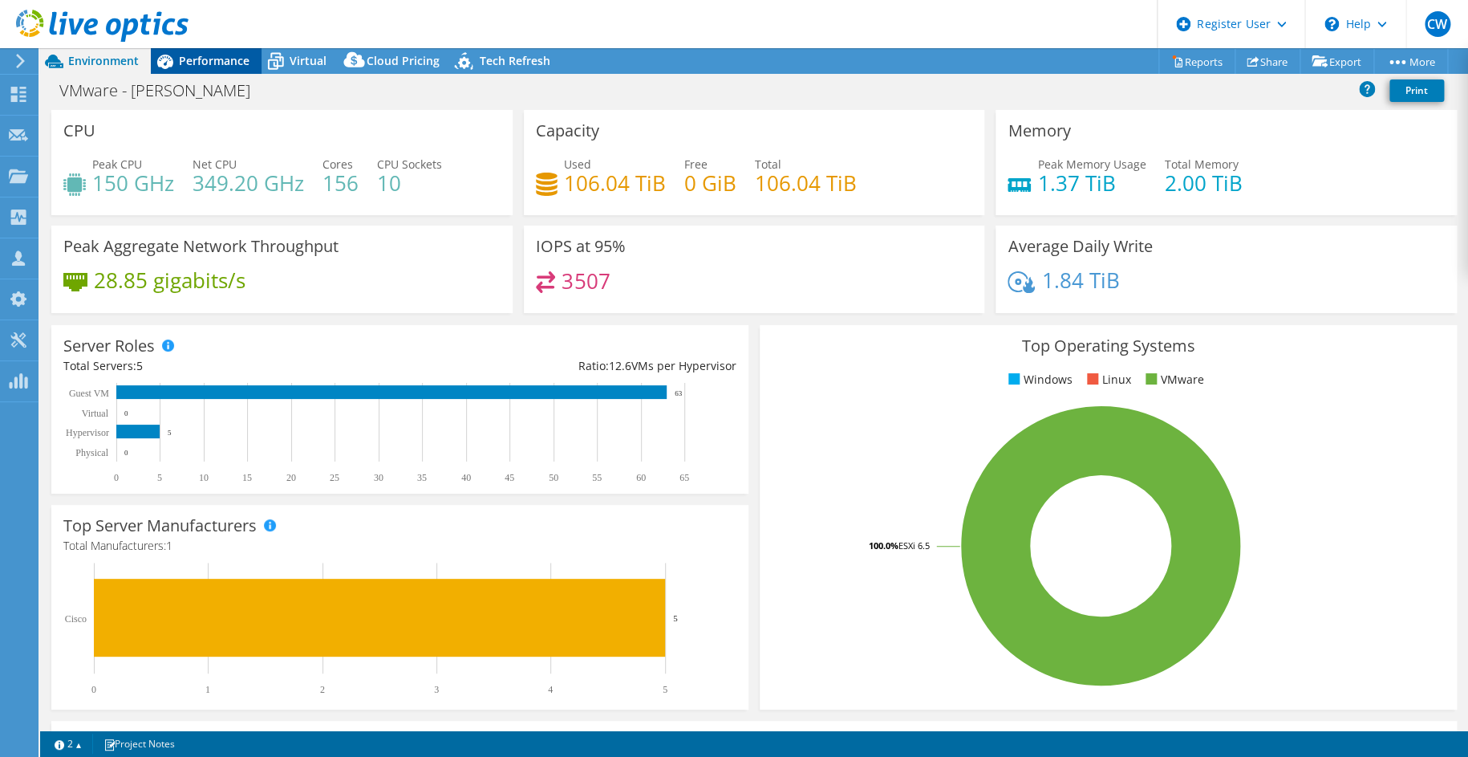
click at [219, 57] on span "Performance" at bounding box center [214, 60] width 71 height 15
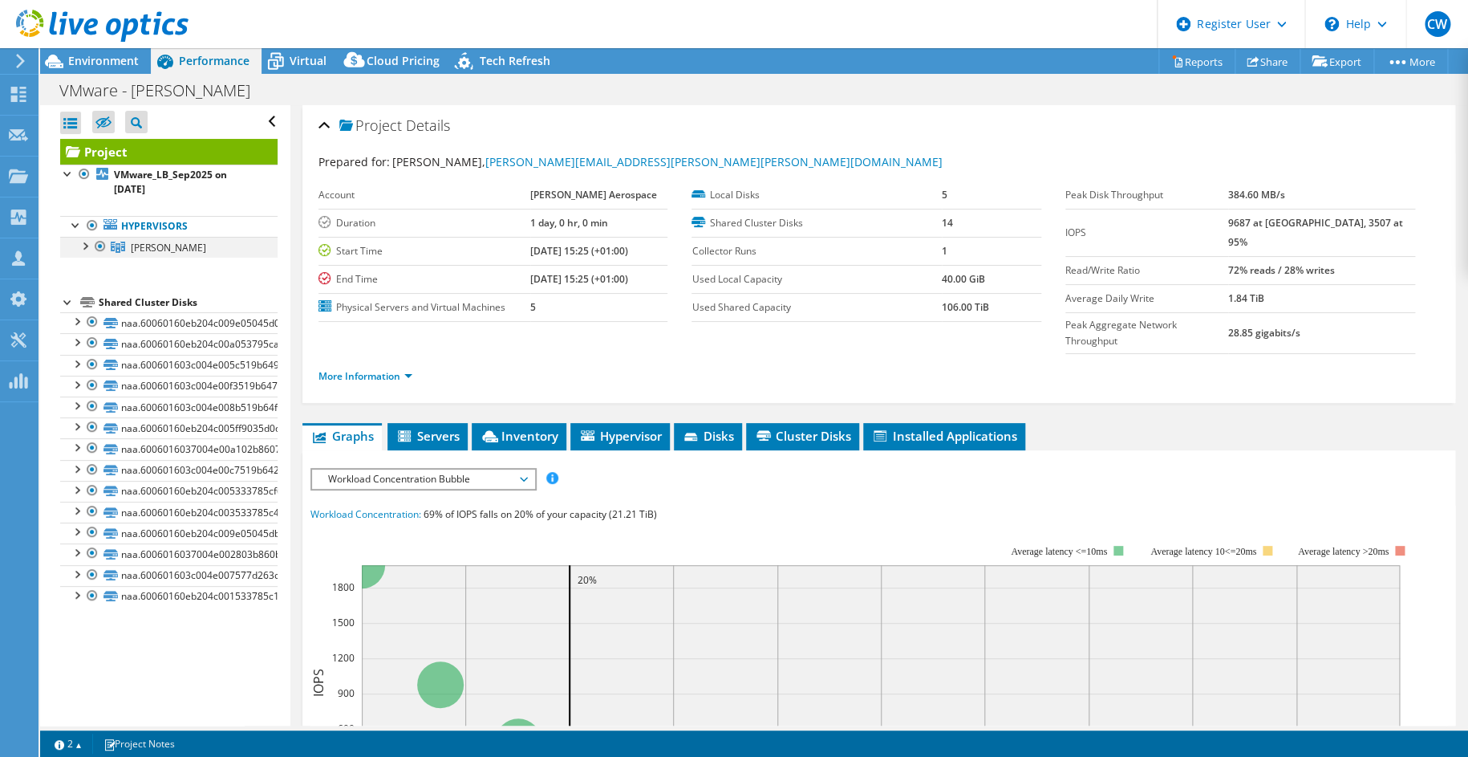
click at [80, 250] on div at bounding box center [84, 245] width 16 height 16
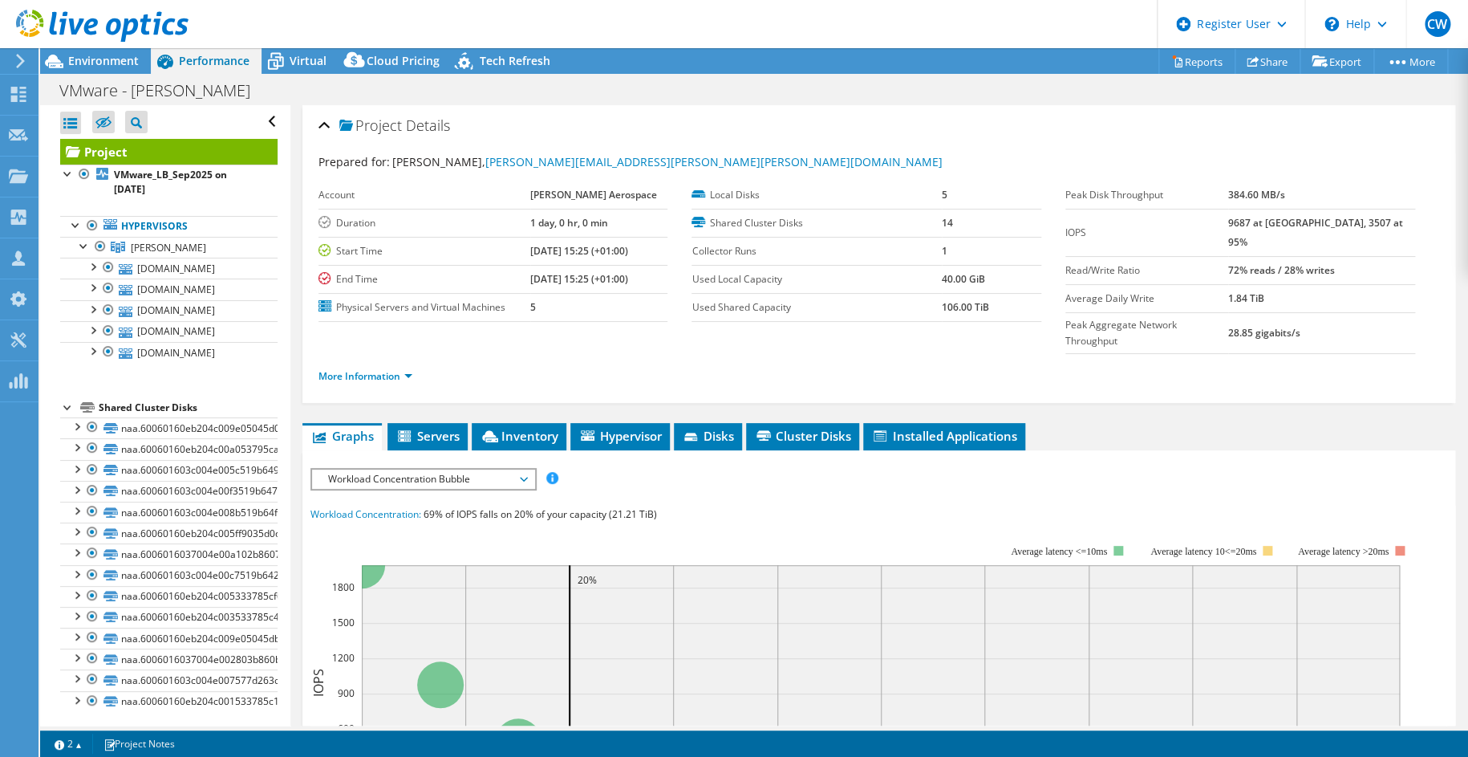
click at [384, 367] on li "More Information" at bounding box center [371, 376] width 104 height 18
click at [230, 260] on li "Leighton Buzzard lbvesxia002p.beav.com DGC Fibre Channel Disk (naa.60060160eb20…" at bounding box center [168, 300] width 217 height 126
click at [232, 262] on link "lbvesxia002p.beav.com" at bounding box center [168, 268] width 217 height 21
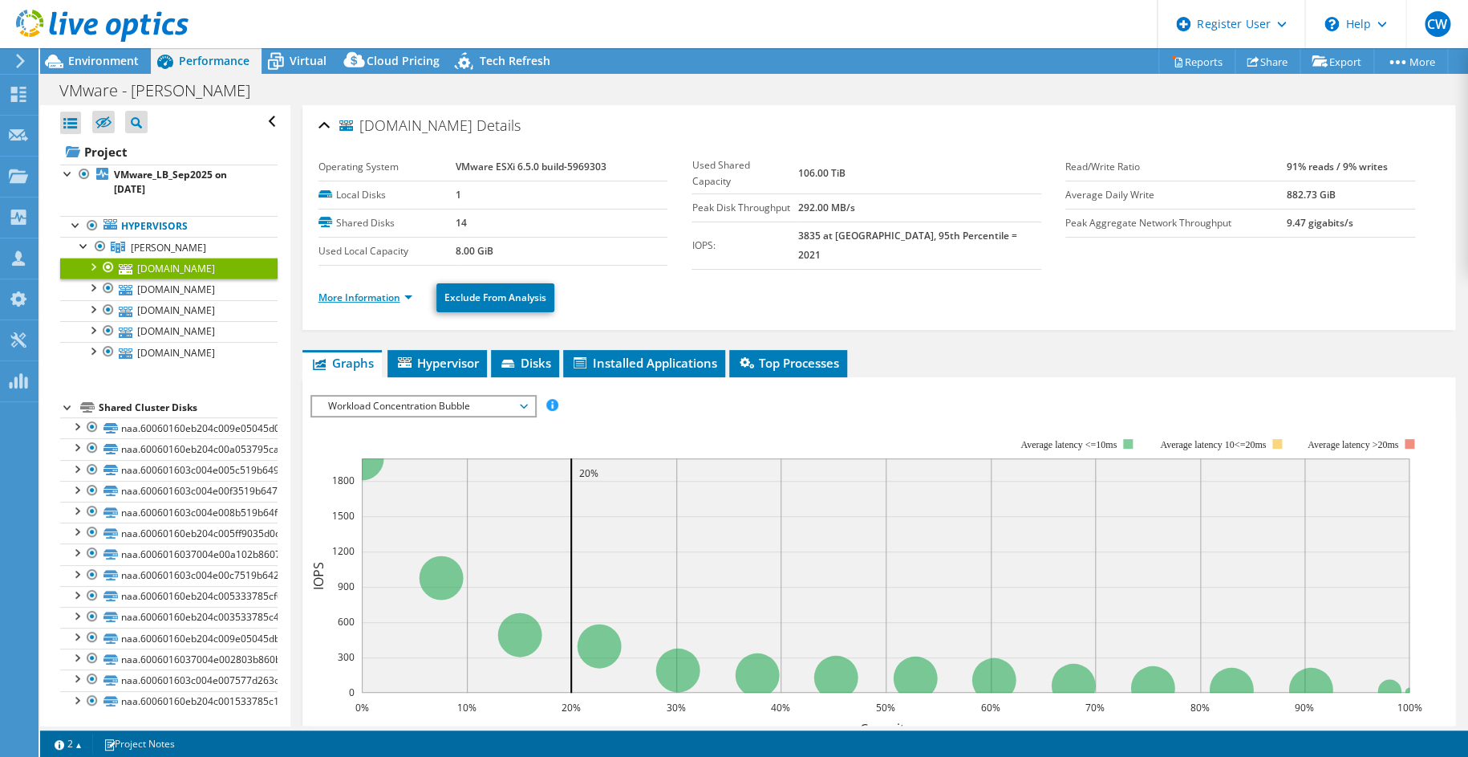
click at [385, 294] on link "More Information" at bounding box center [366, 297] width 94 height 14
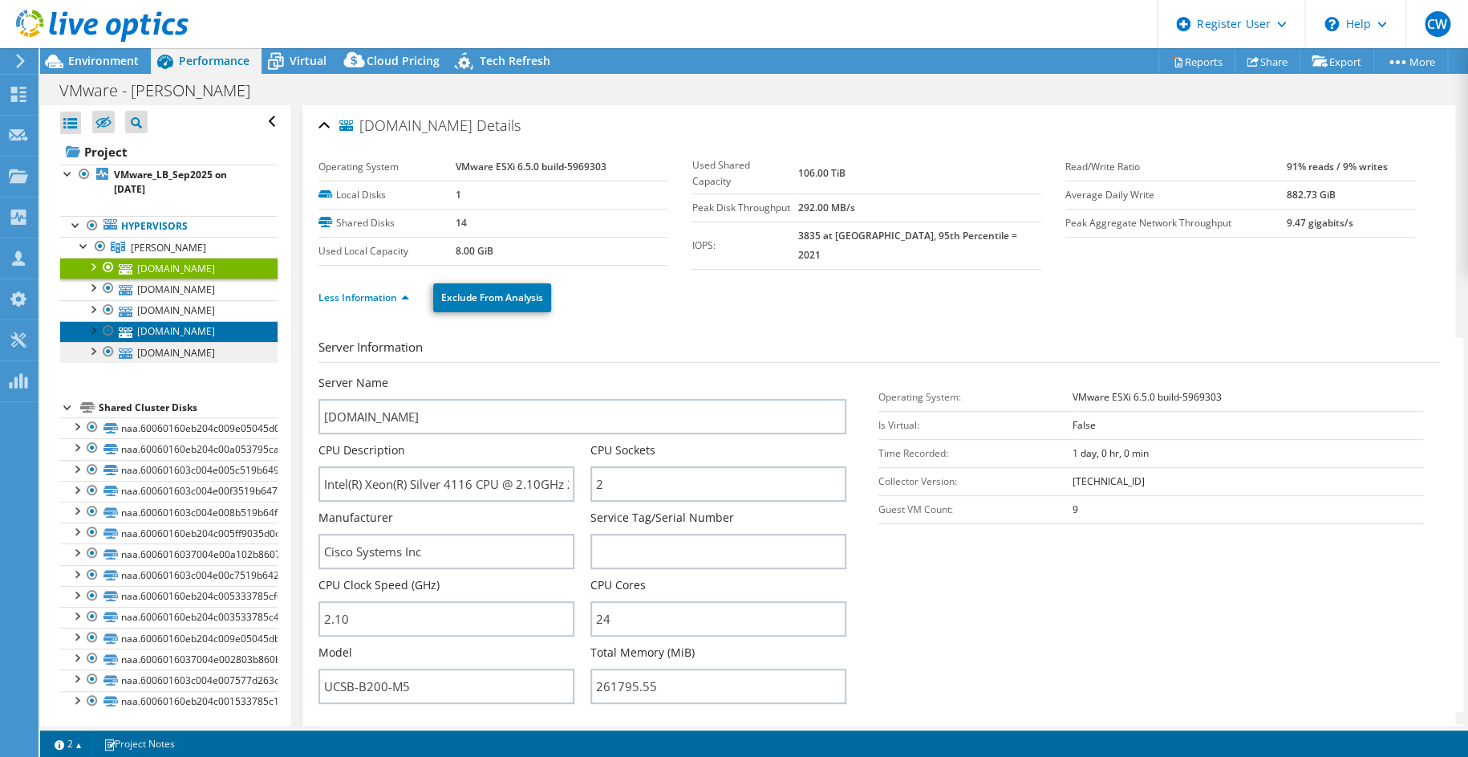
click at [200, 331] on link "[DOMAIN_NAME]" at bounding box center [168, 331] width 217 height 21
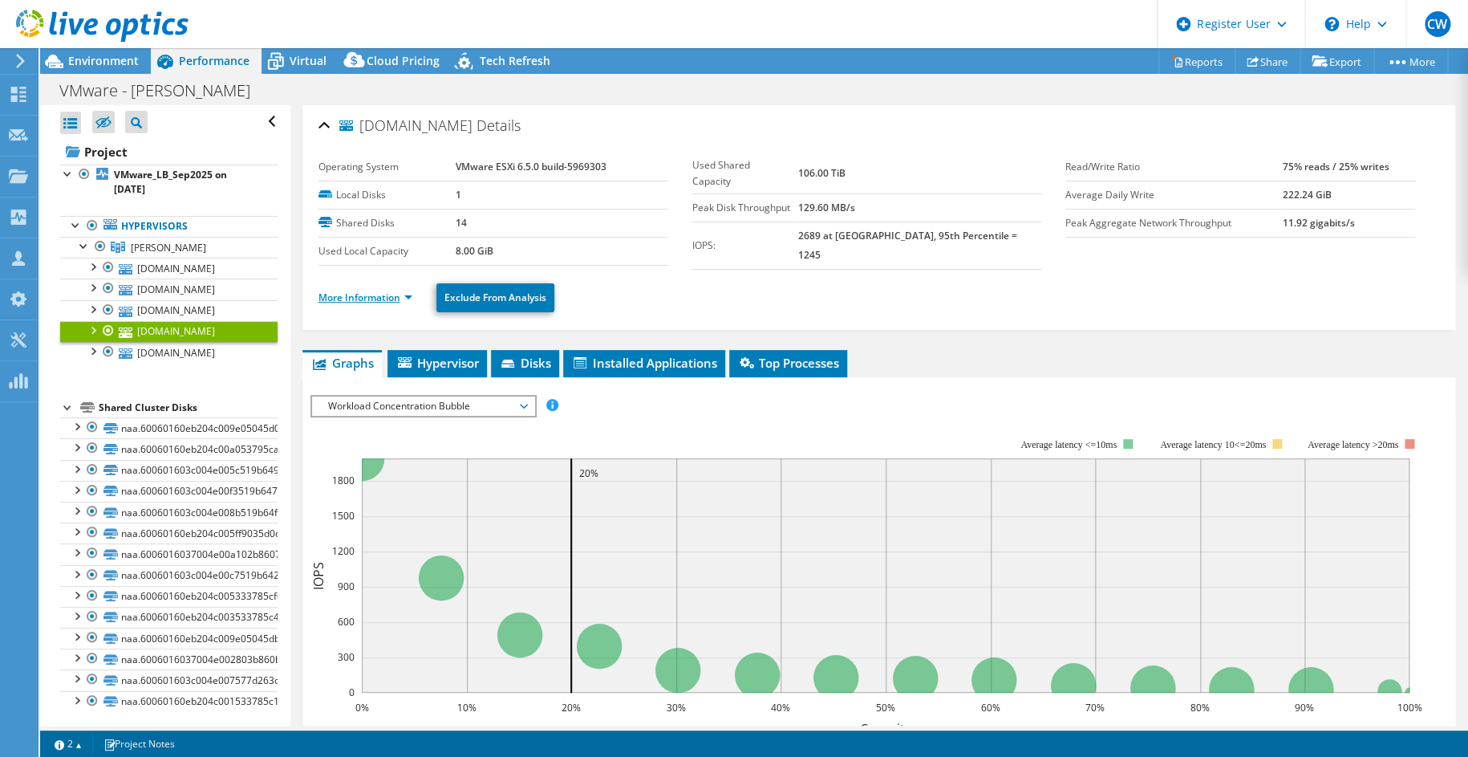
click at [361, 293] on link "More Information" at bounding box center [366, 297] width 94 height 14
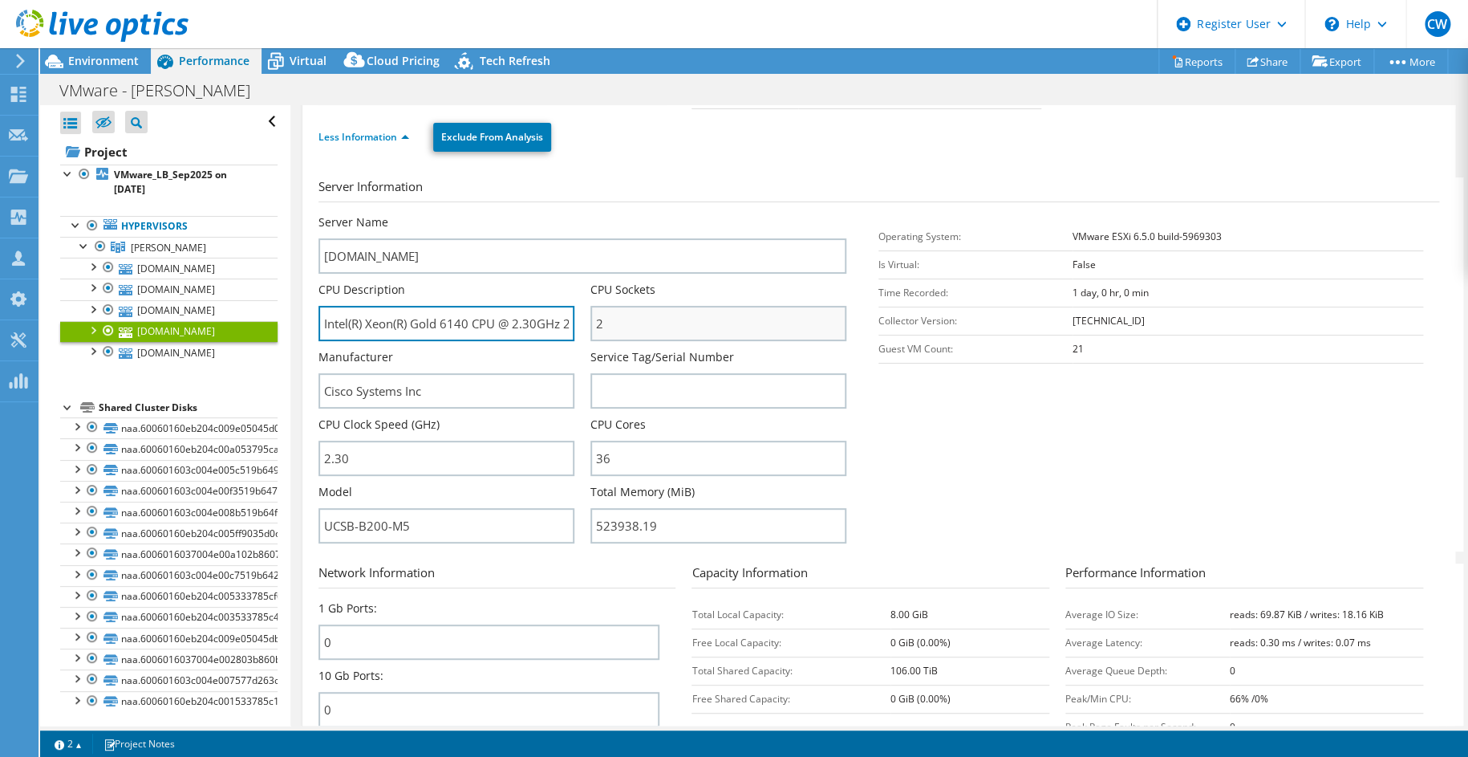
scroll to position [0, 48]
drag, startPoint x: 450, startPoint y: 316, endPoint x: 675, endPoint y: 303, distance: 225.0
click at [675, 214] on div "Server Name lbvesxia001p.beav.com CPU Description Intel(R) Xeon(R) Gold 6140 CP…" at bounding box center [591, 214] width 545 height 0
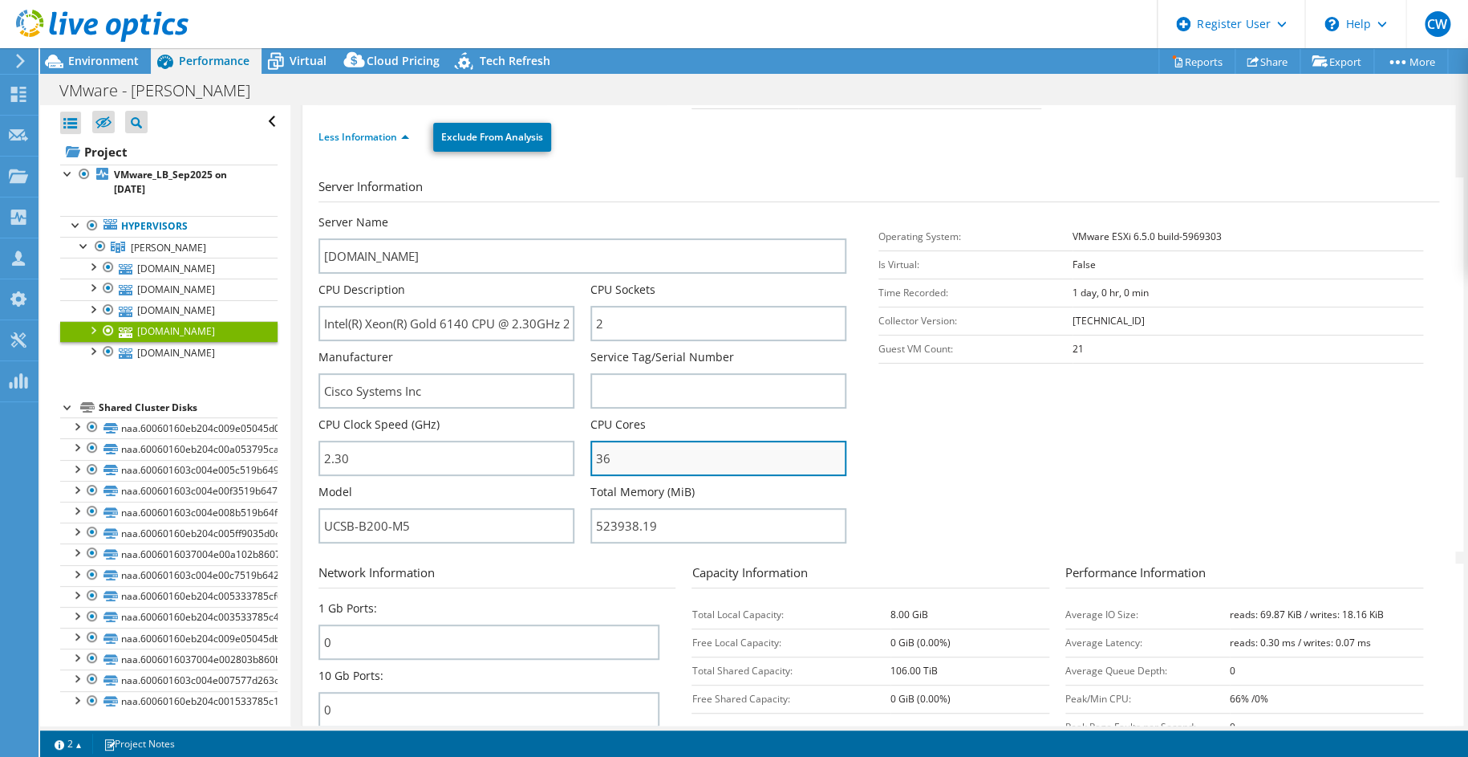
click at [730, 460] on input "36" at bounding box center [719, 458] width 256 height 35
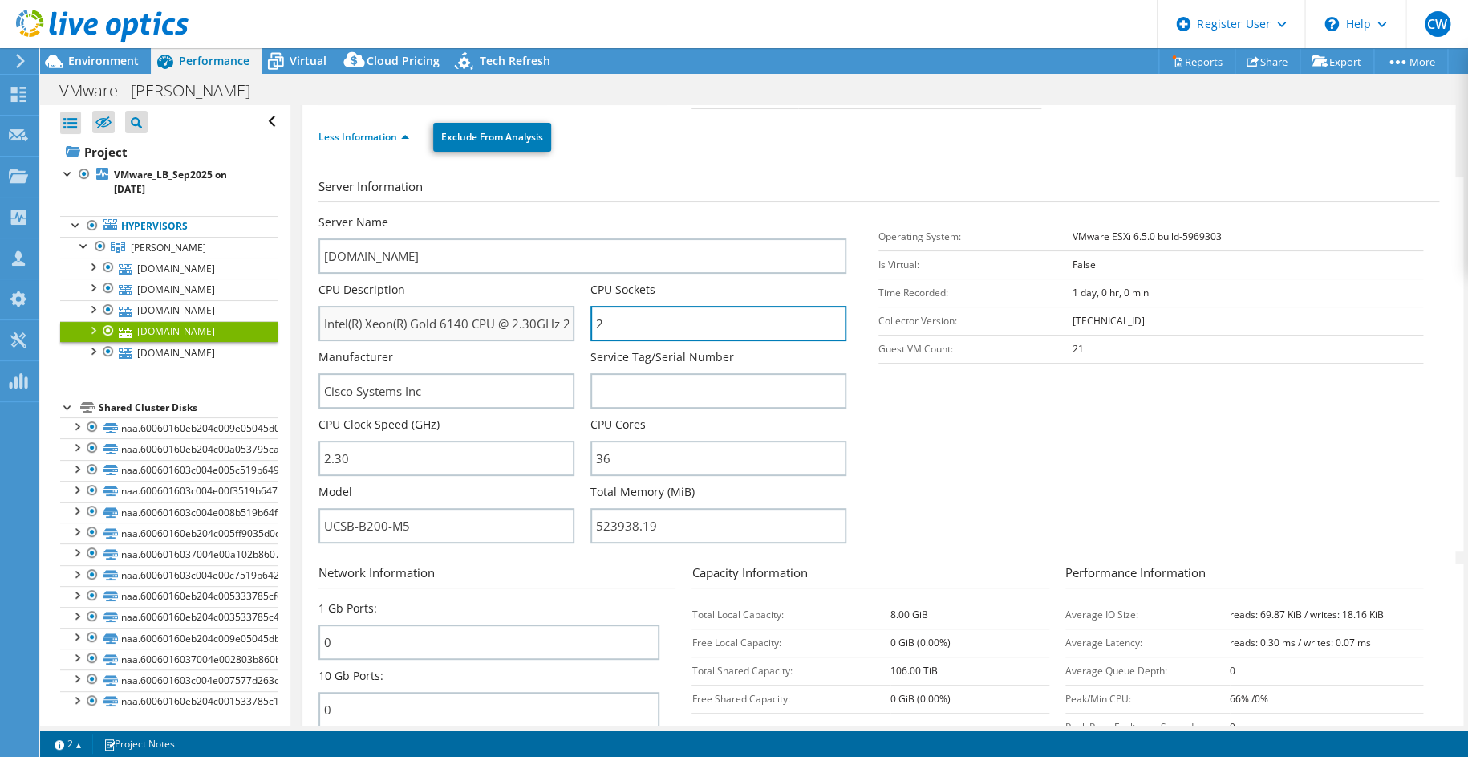
drag, startPoint x: 623, startPoint y: 319, endPoint x: 566, endPoint y: 319, distance: 57.0
click at [566, 214] on div "Server Name lbvesxia001p.beav.com CPU Description Intel(R) Xeon(R) Gold 6140 CP…" at bounding box center [591, 214] width 545 height 0
click at [628, 300] on div "CPU Sockets 2" at bounding box center [719, 311] width 256 height 59
click at [80, 51] on div at bounding box center [94, 27] width 189 height 54
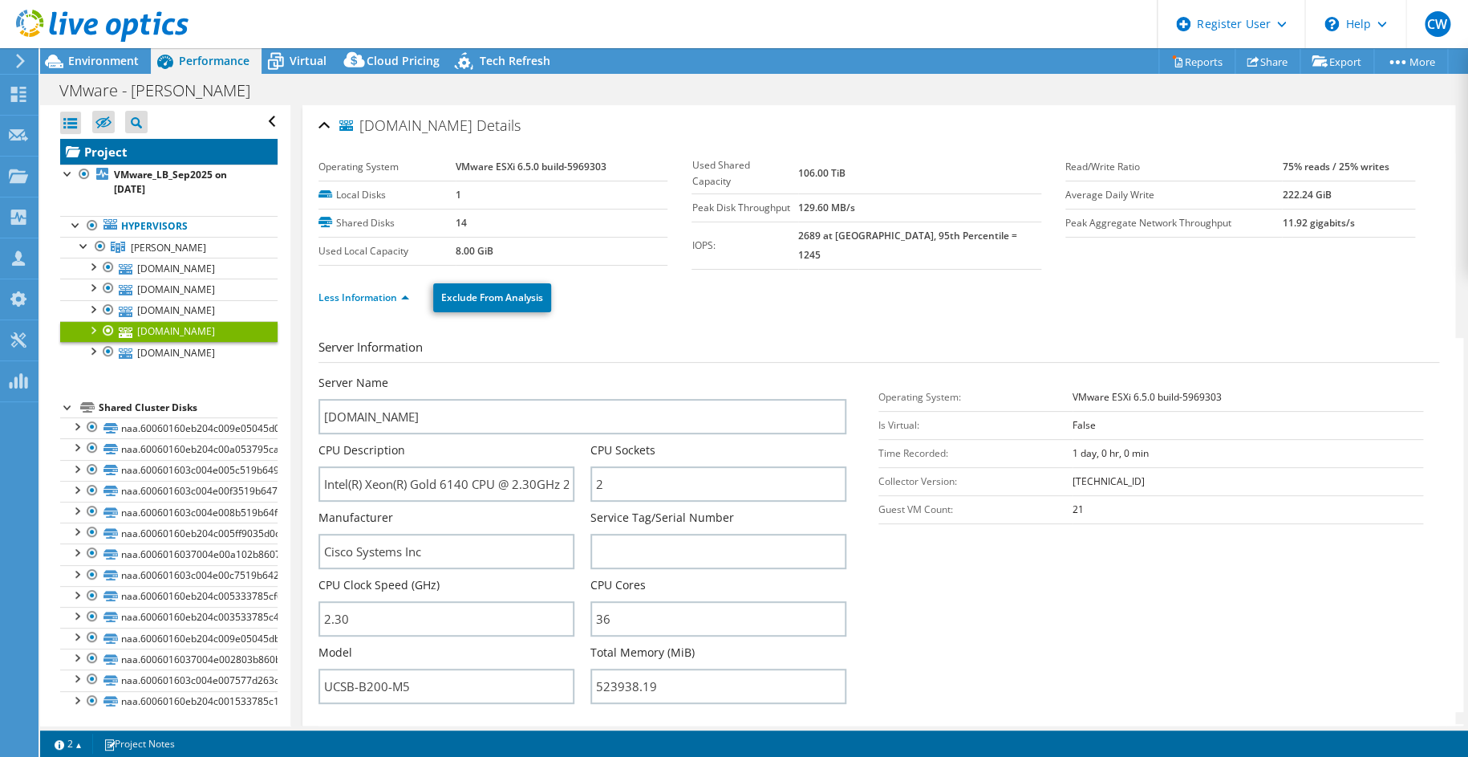
click at [120, 155] on link "Project" at bounding box center [168, 152] width 217 height 26
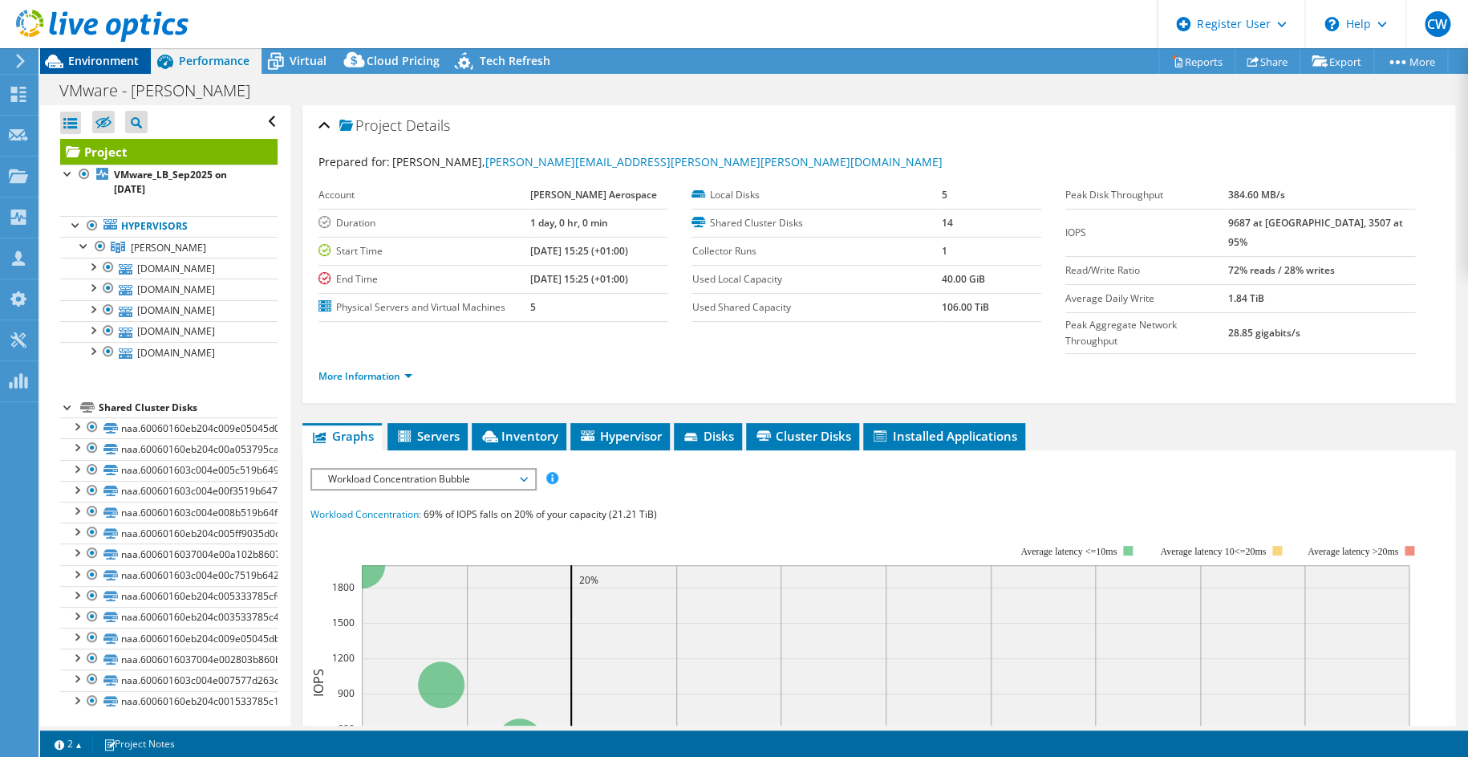
click at [84, 68] on div "Environment" at bounding box center [95, 61] width 111 height 26
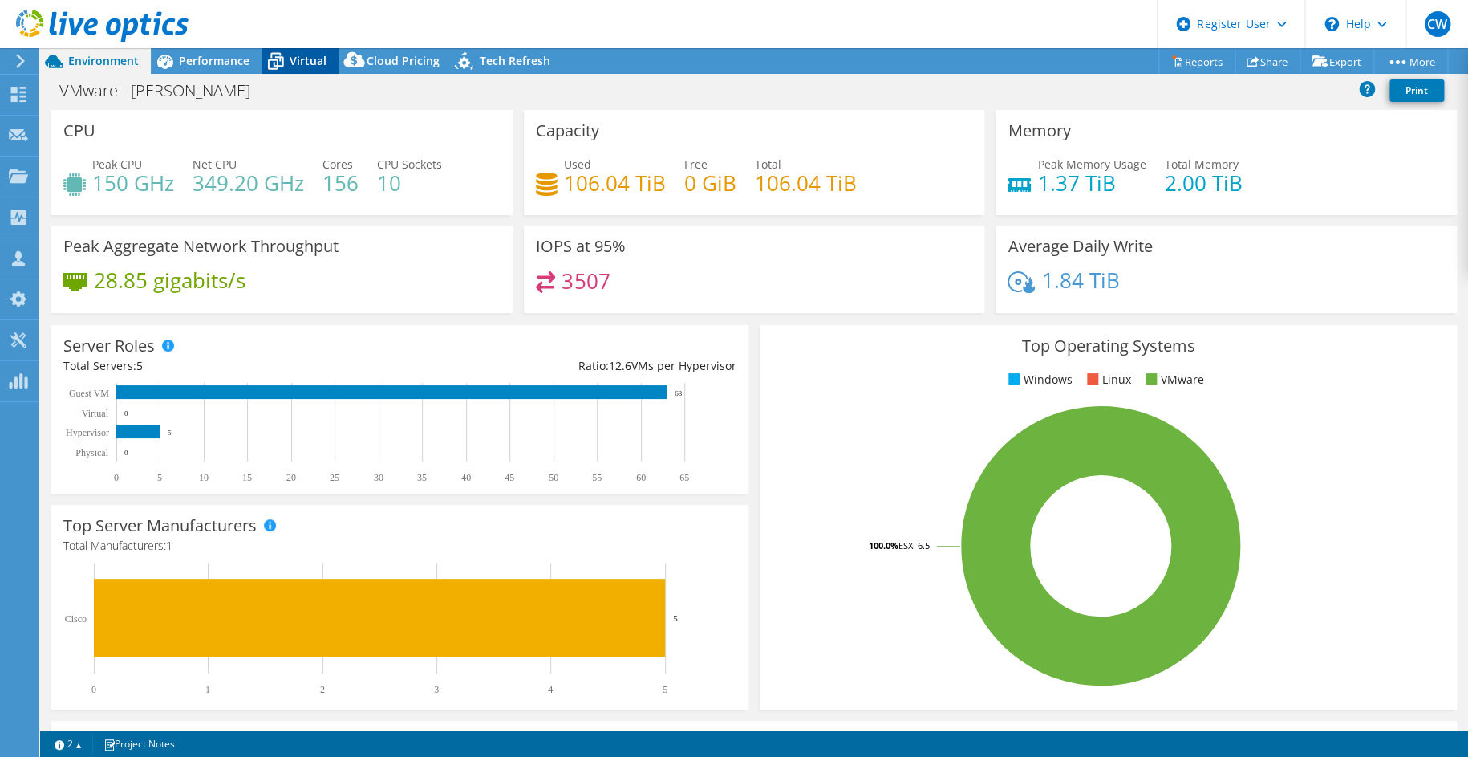
click at [303, 53] on span "Virtual" at bounding box center [308, 60] width 37 height 15
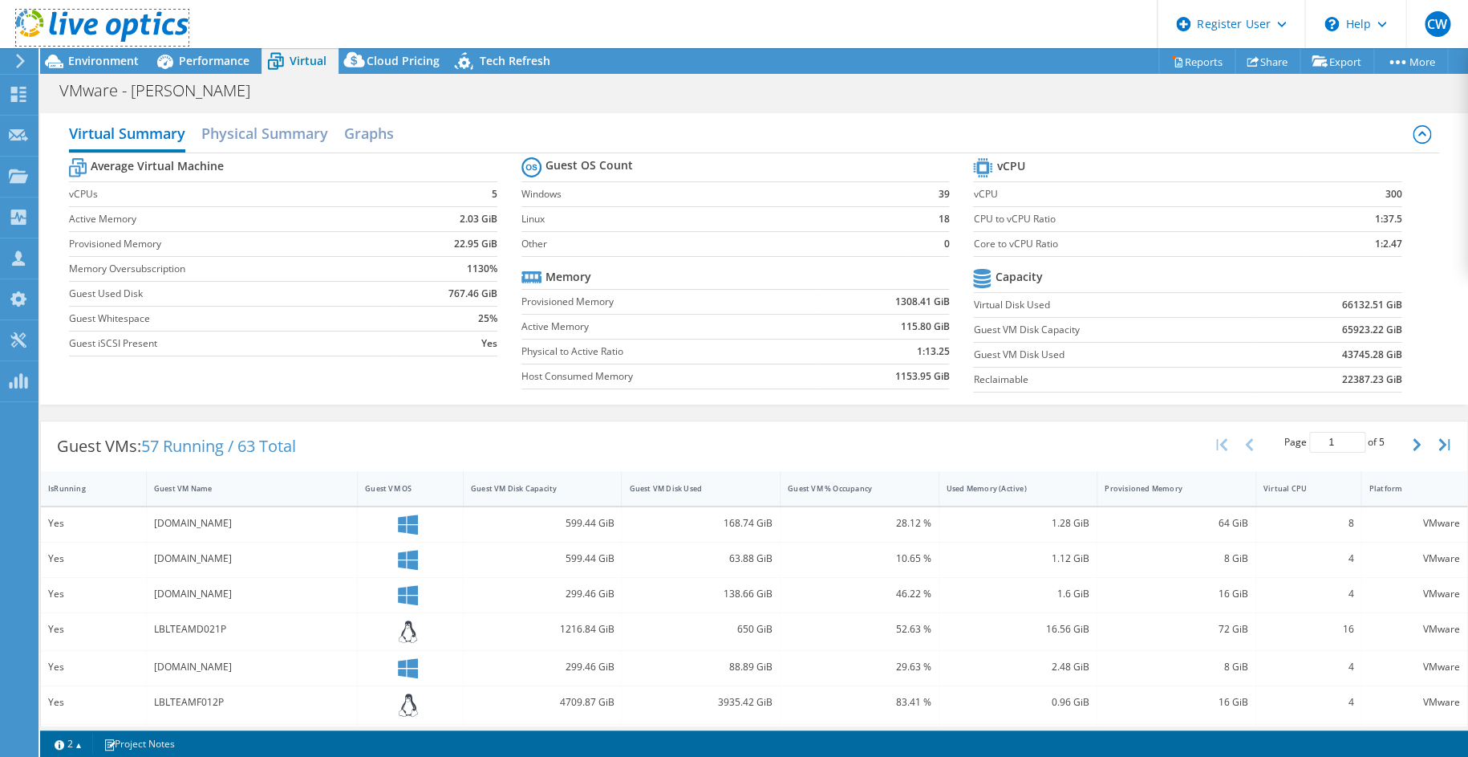
click at [88, 45] on link at bounding box center [102, 39] width 173 height 14
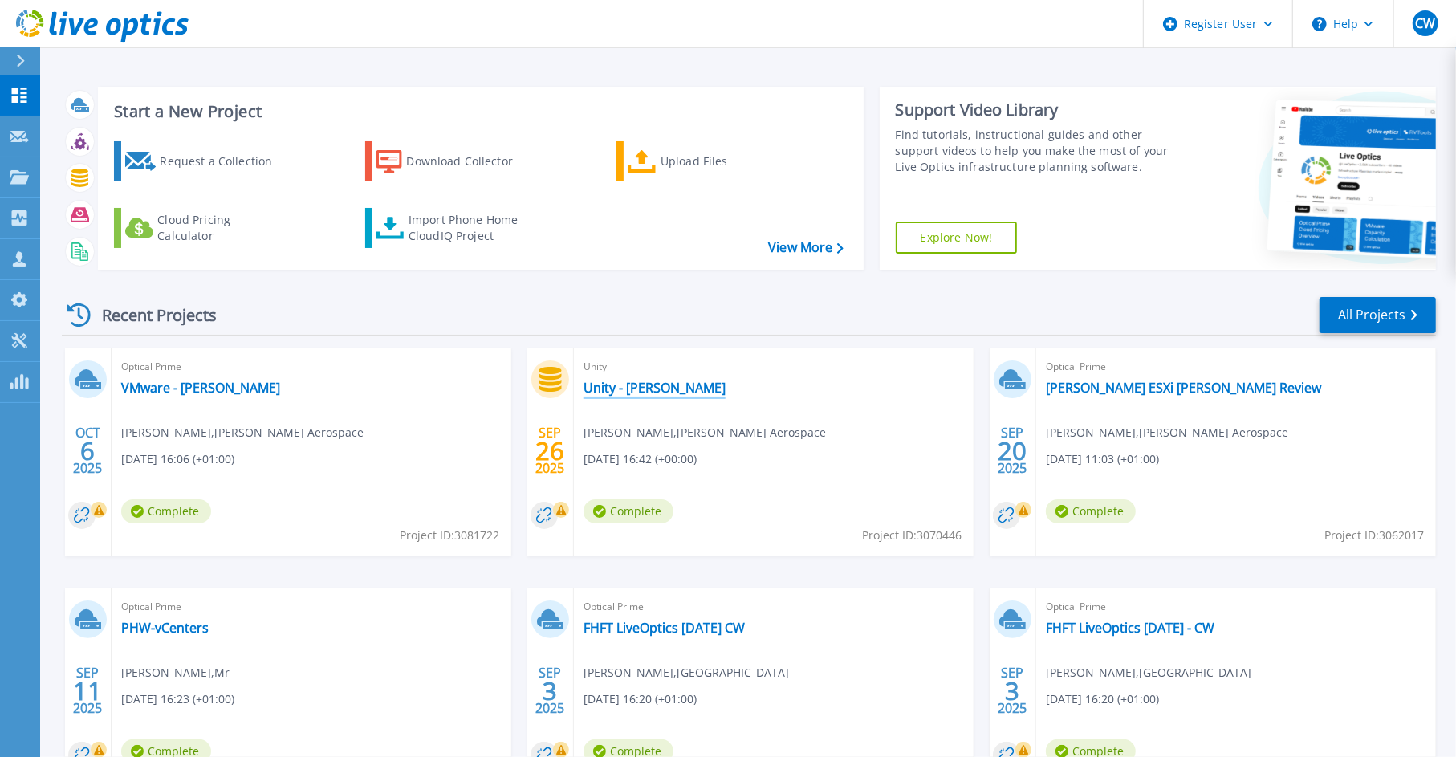
click at [661, 384] on link "Unity - [PERSON_NAME]" at bounding box center [654, 388] width 142 height 16
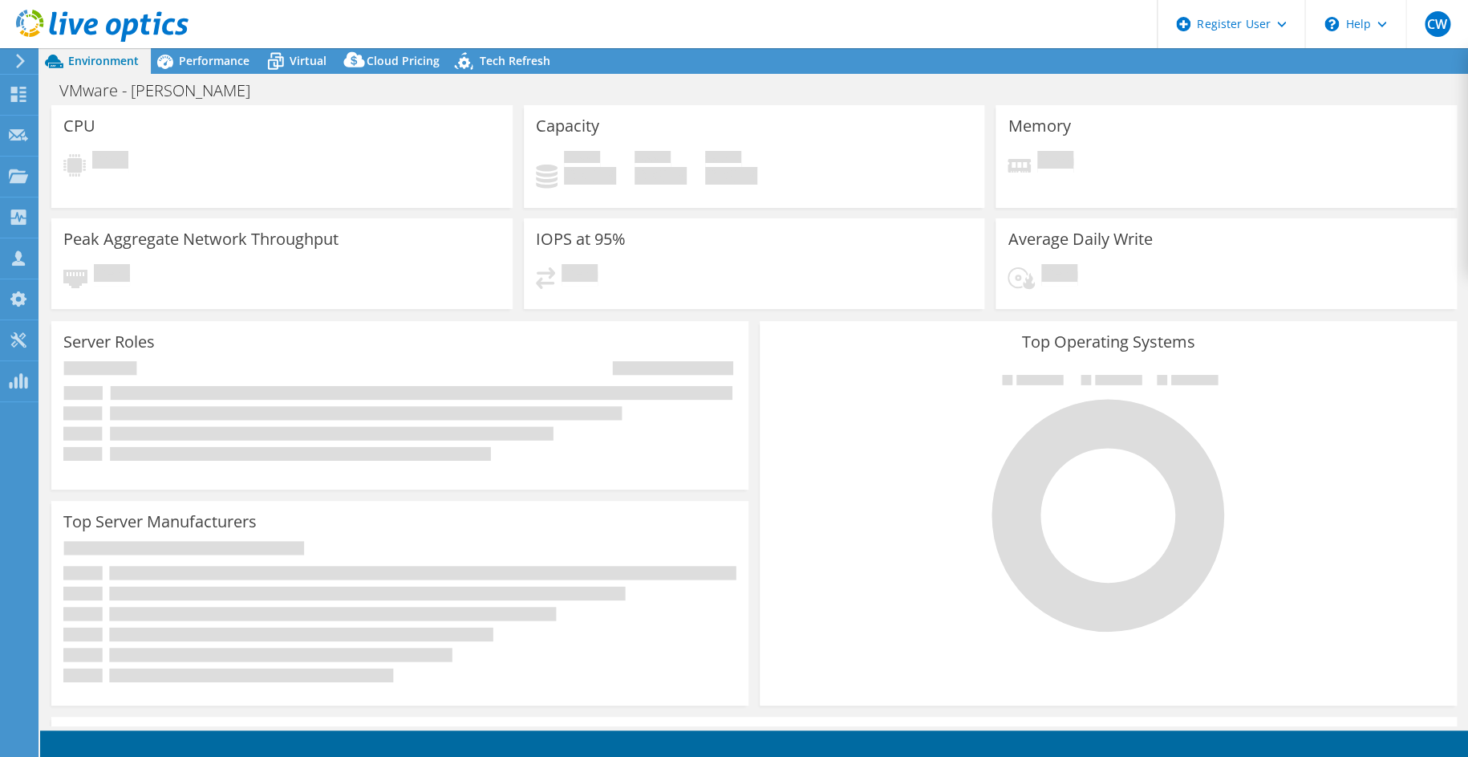
select select
click at [91, 59] on span "Environment" at bounding box center [103, 60] width 71 height 15
select select "USD"
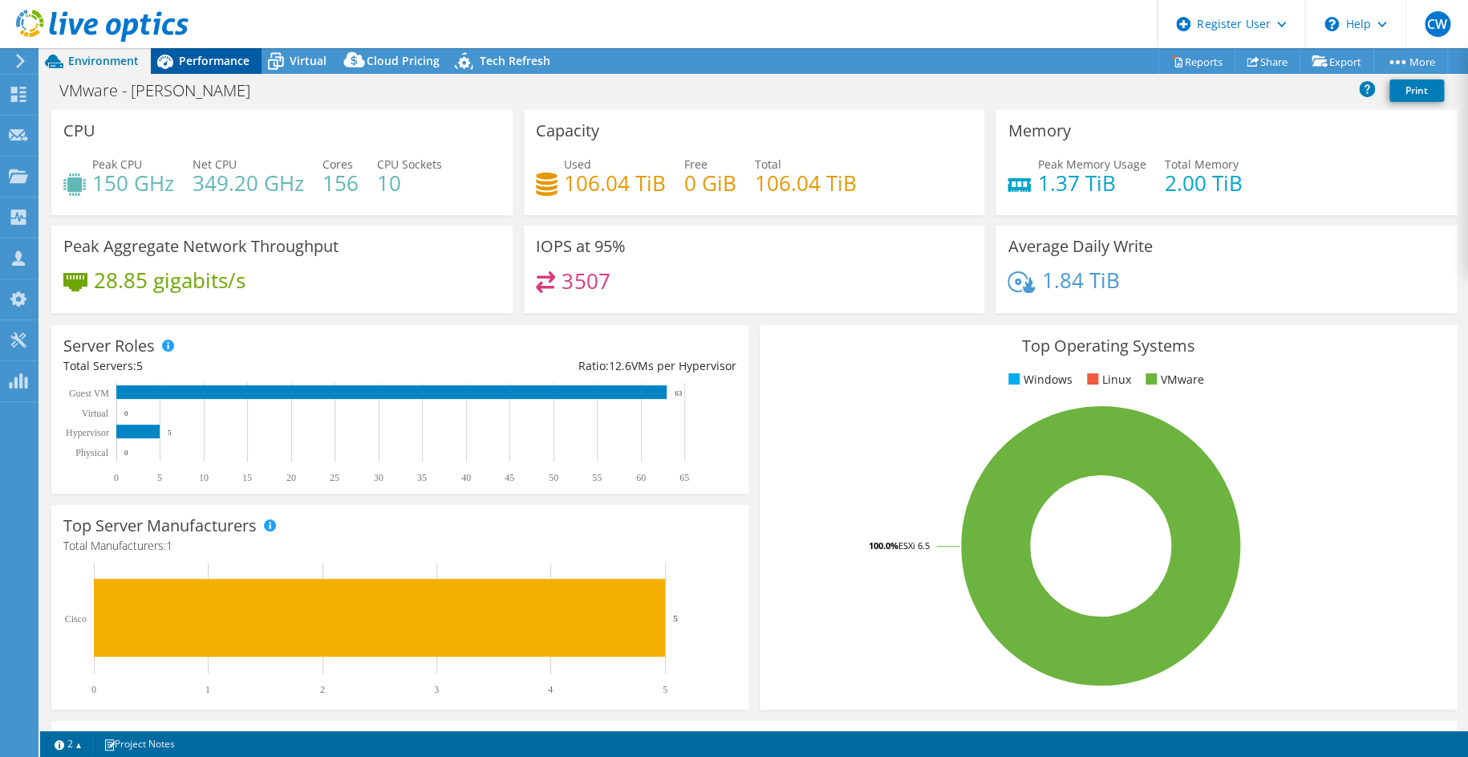
click at [185, 71] on div "Performance" at bounding box center [206, 61] width 111 height 26
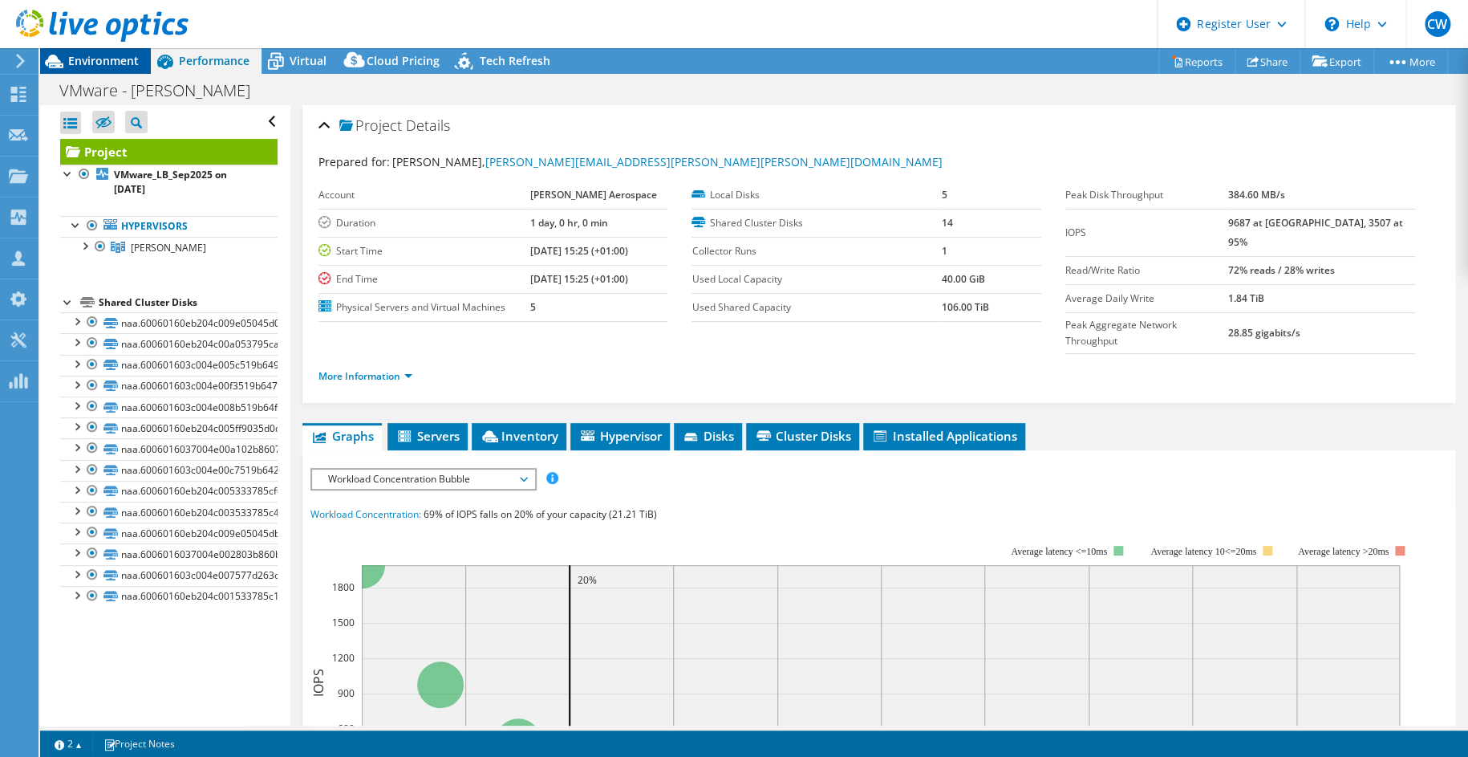
click at [93, 60] on span "Environment" at bounding box center [103, 60] width 71 height 15
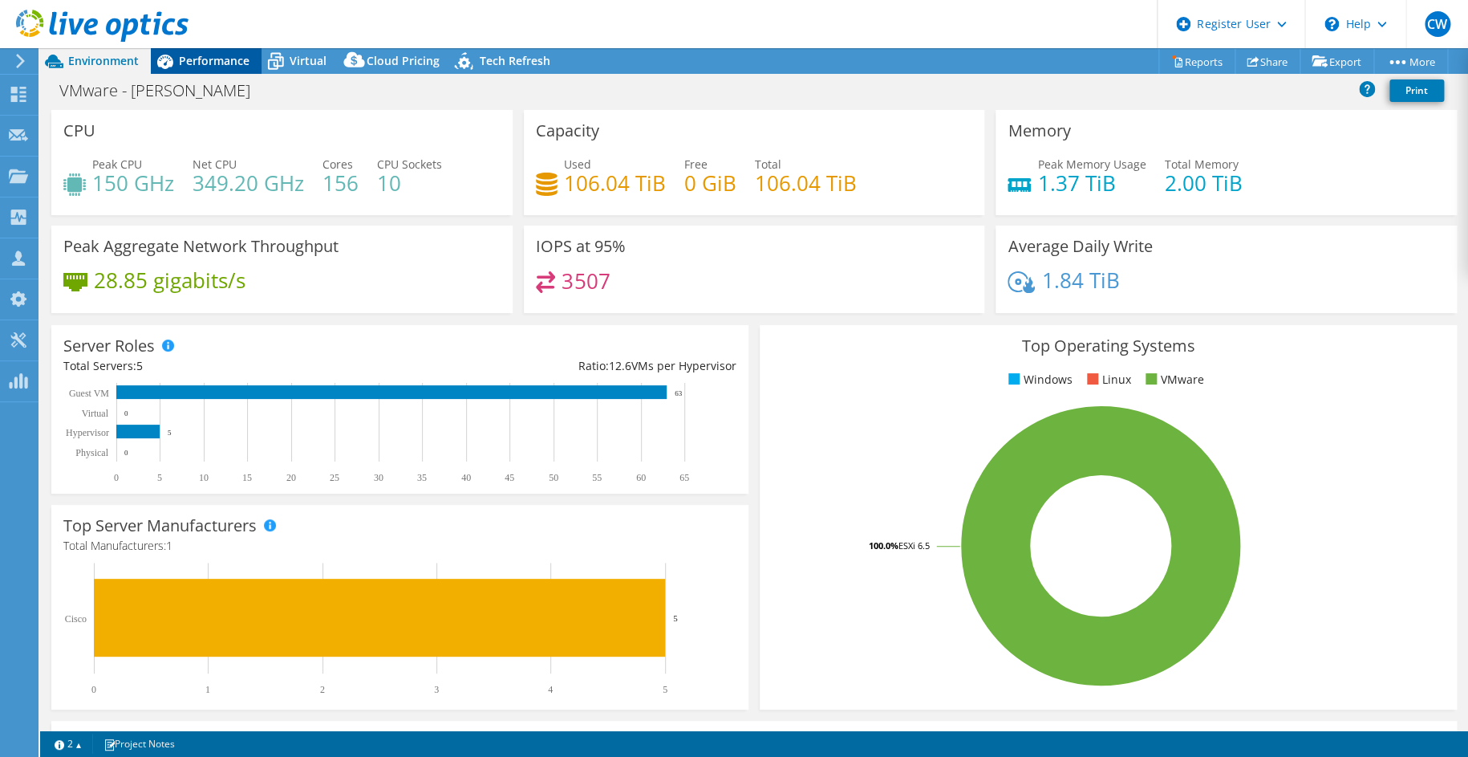
click at [190, 64] on span "Performance" at bounding box center [214, 60] width 71 height 15
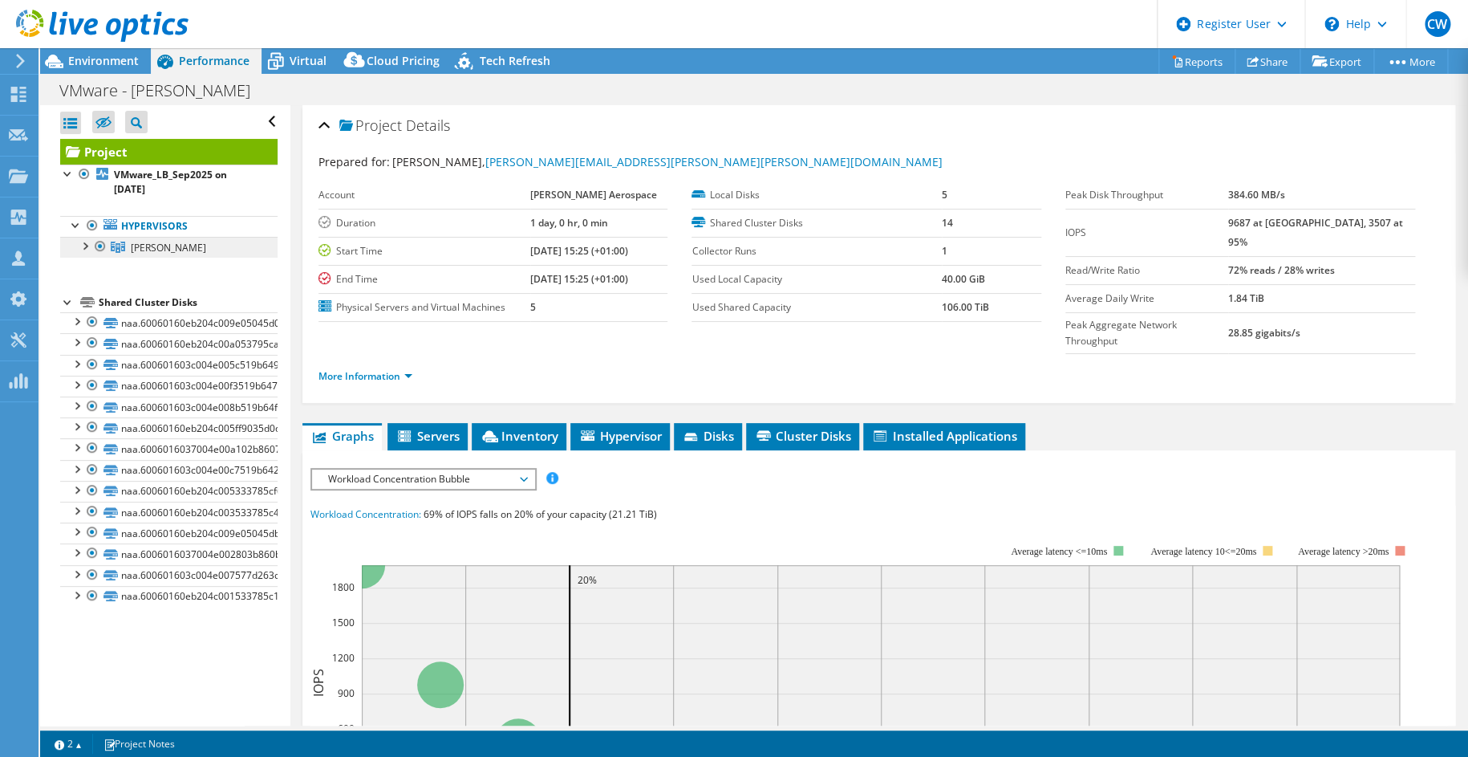
click at [160, 250] on span "[PERSON_NAME]" at bounding box center [168, 248] width 75 height 14
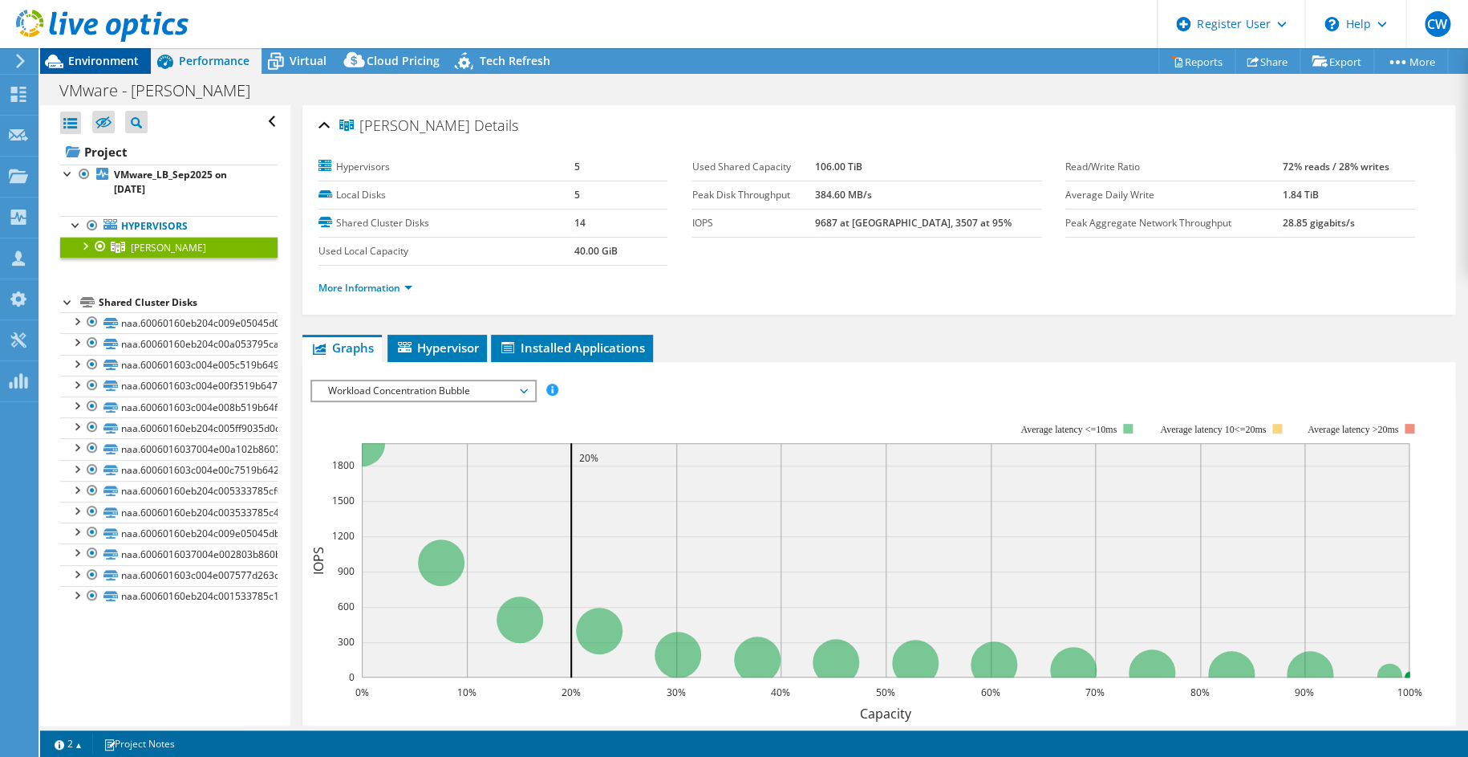
click at [75, 58] on span "Environment" at bounding box center [103, 60] width 71 height 15
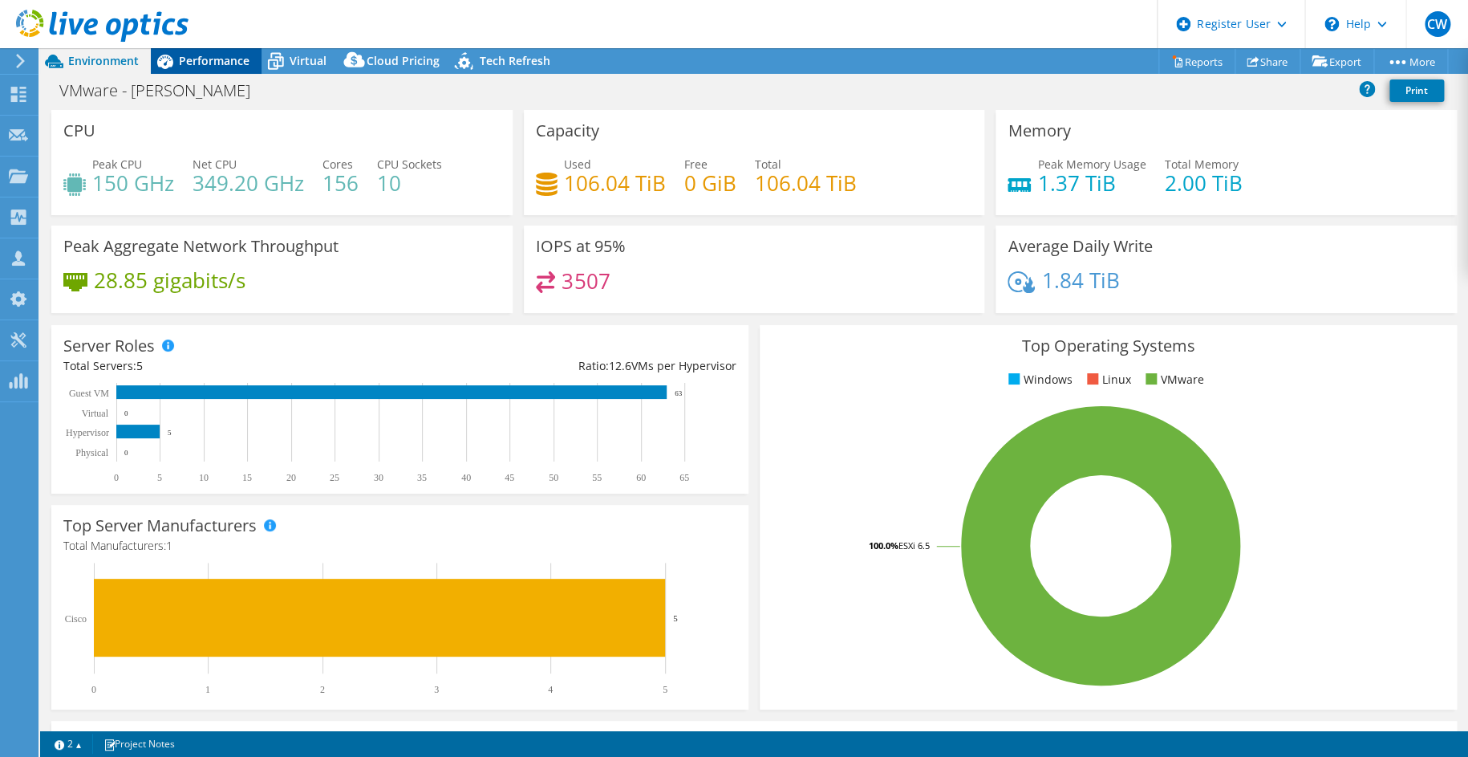
click at [212, 53] on span "Performance" at bounding box center [214, 60] width 71 height 15
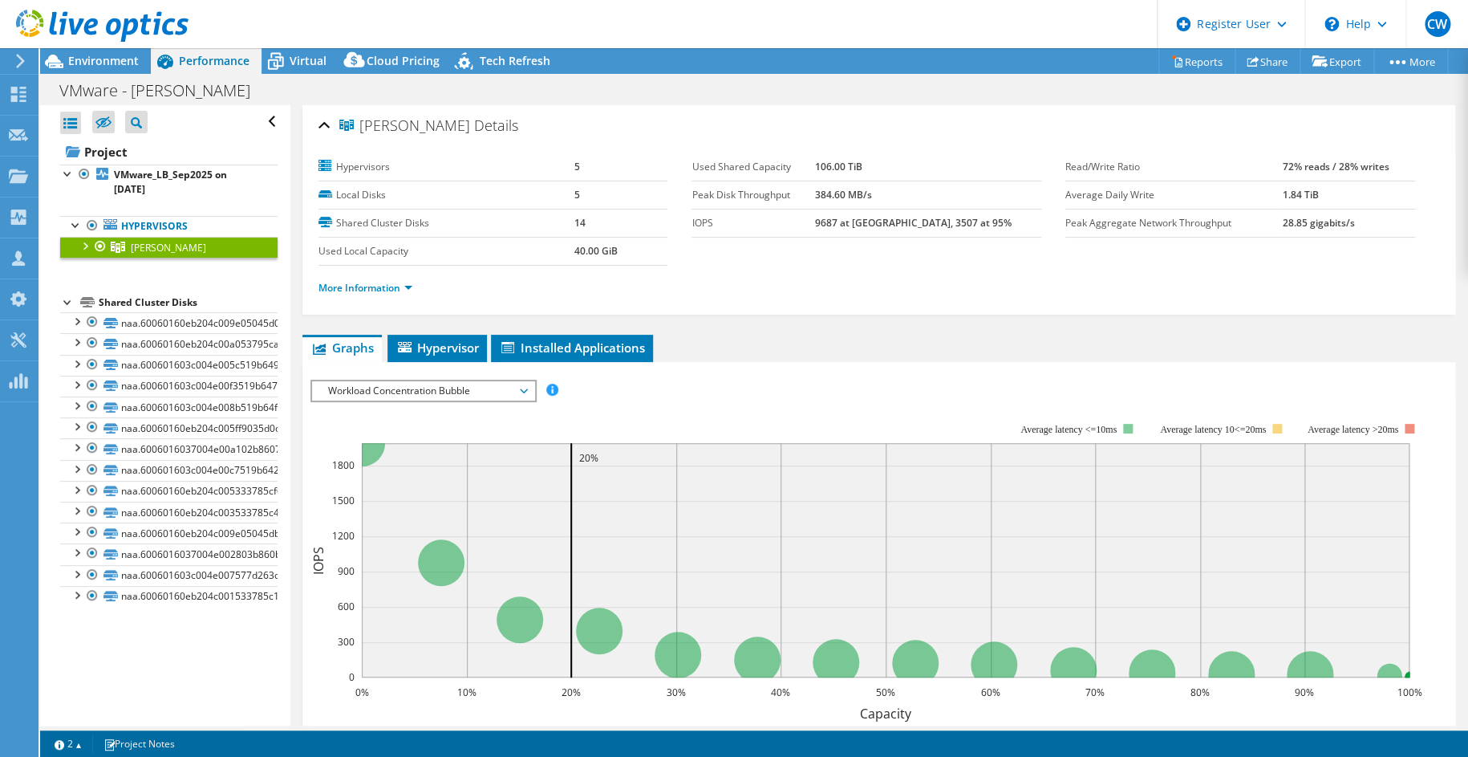
click at [450, 392] on span "Workload Concentration Bubble" at bounding box center [423, 390] width 206 height 19
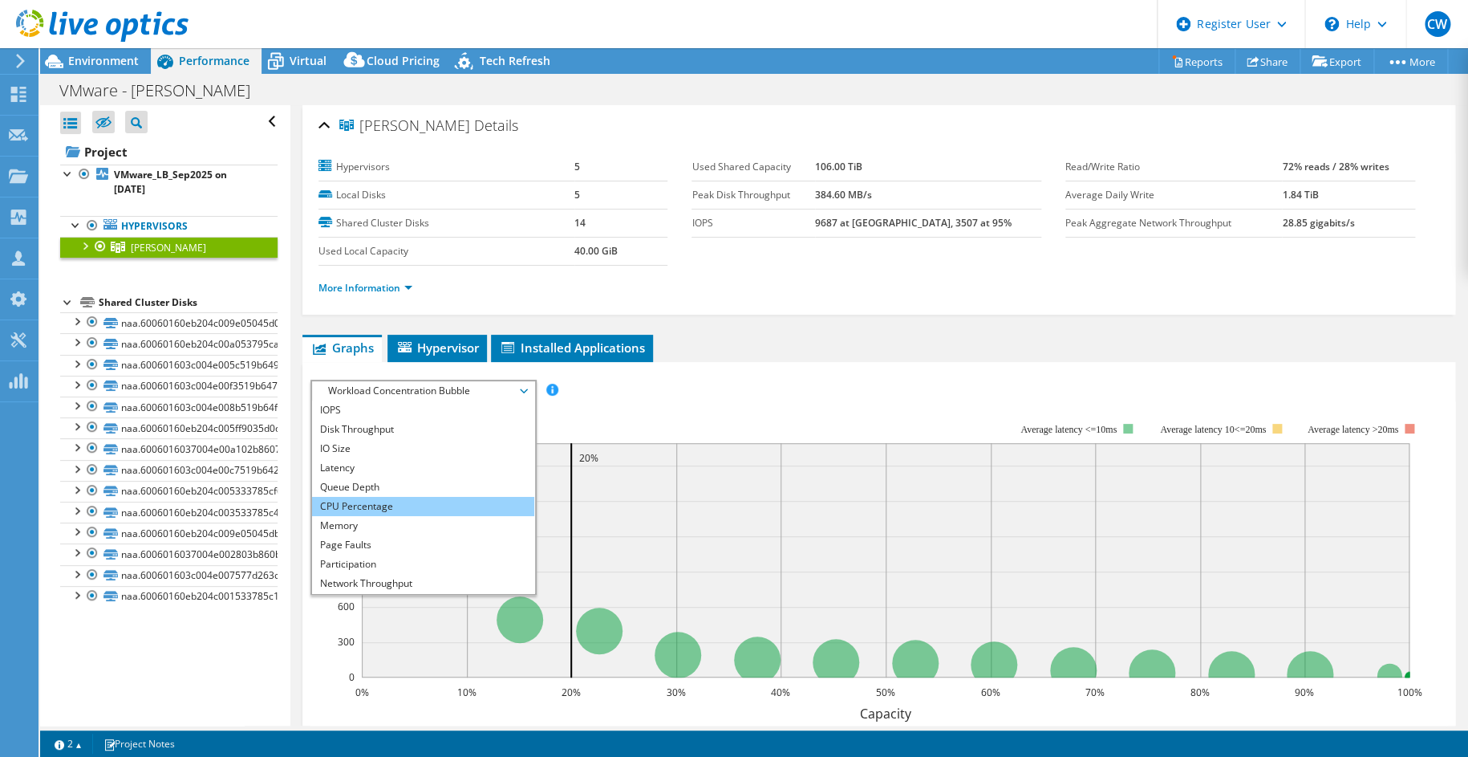
click at [372, 500] on li "CPU Percentage" at bounding box center [423, 506] width 222 height 19
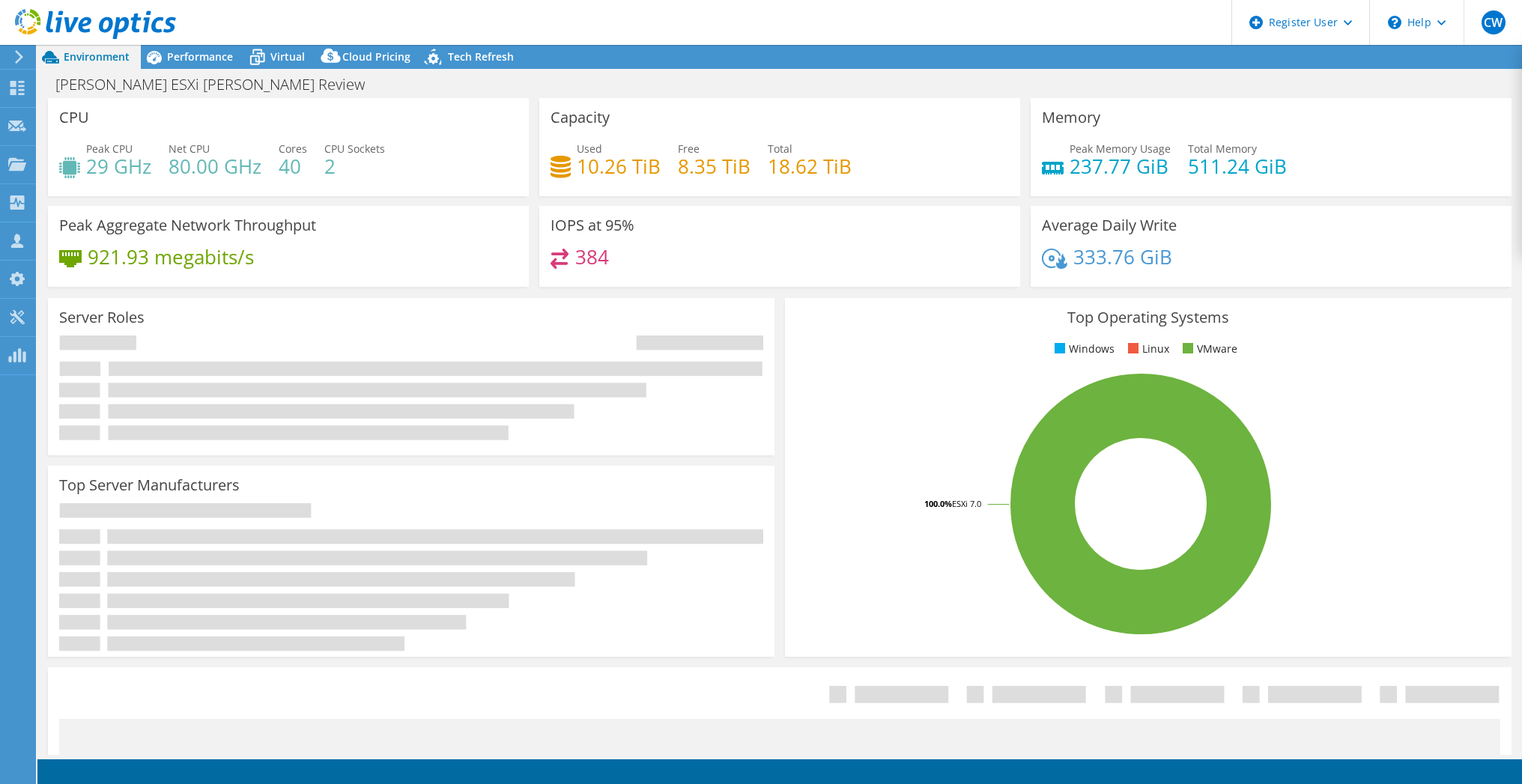
select select "USD"
